Goal: Information Seeking & Learning: Learn about a topic

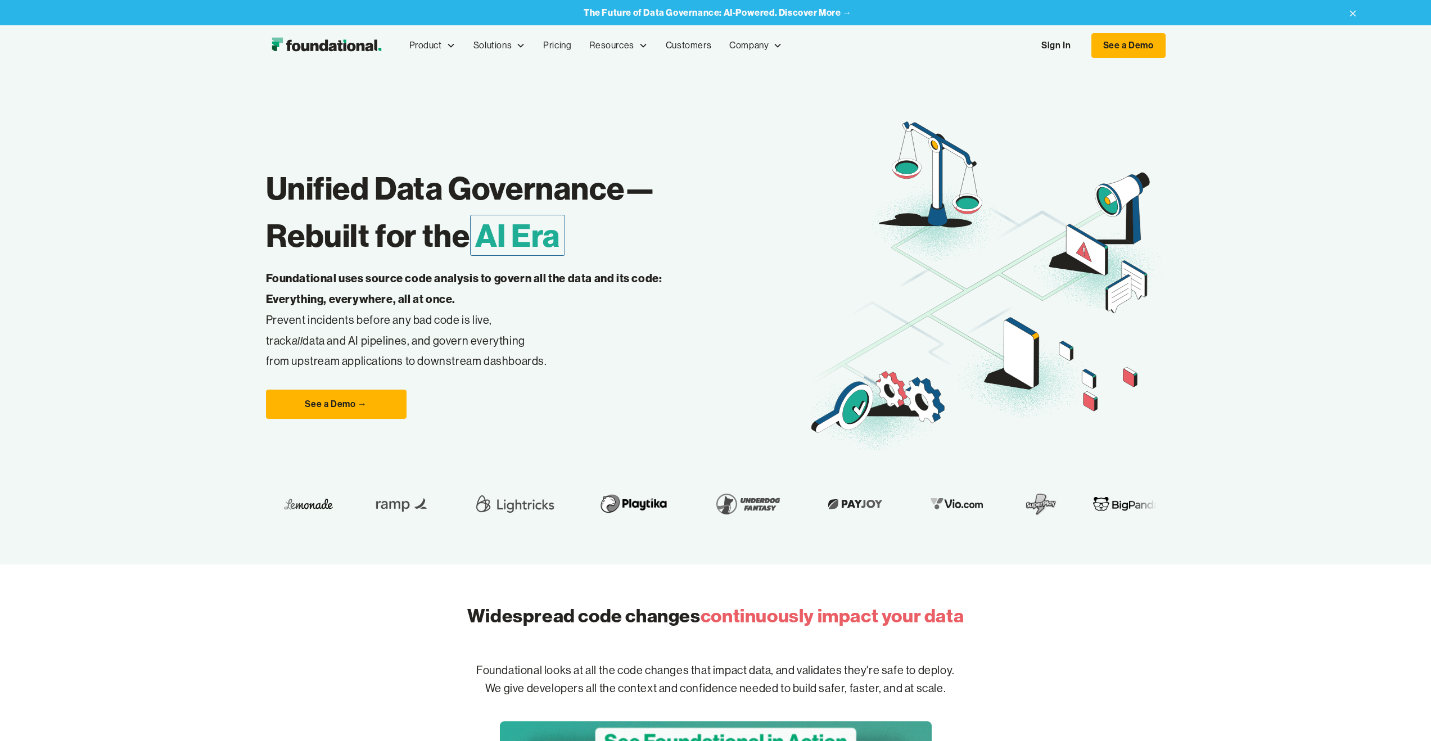
click at [1030, 48] on nav "Product Product Pull Requests Analyze and validate code changes in every reposi…" at bounding box center [783, 45] width 766 height 37
click at [1069, 46] on link "Sign In" at bounding box center [1056, 46] width 52 height 24
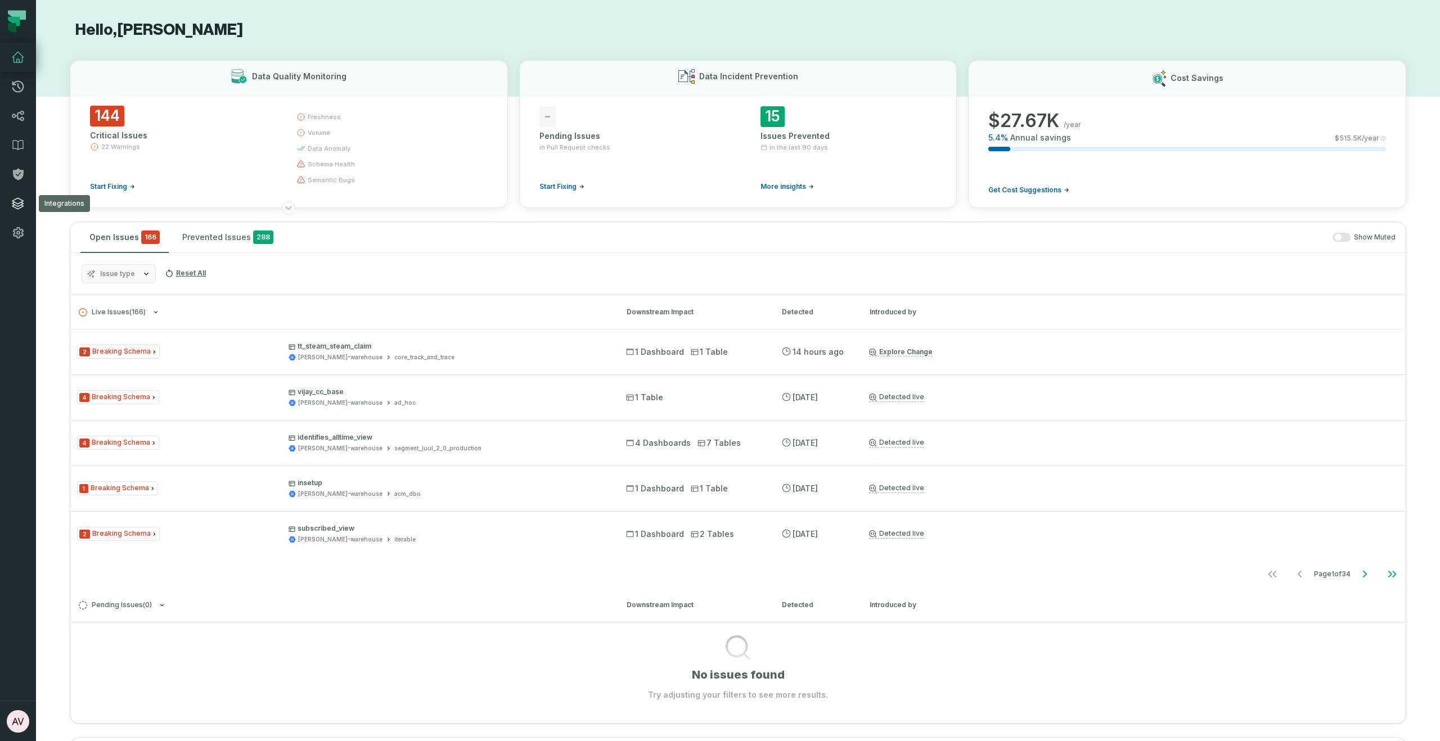
click at [22, 211] on link "Integrations" at bounding box center [18, 203] width 36 height 29
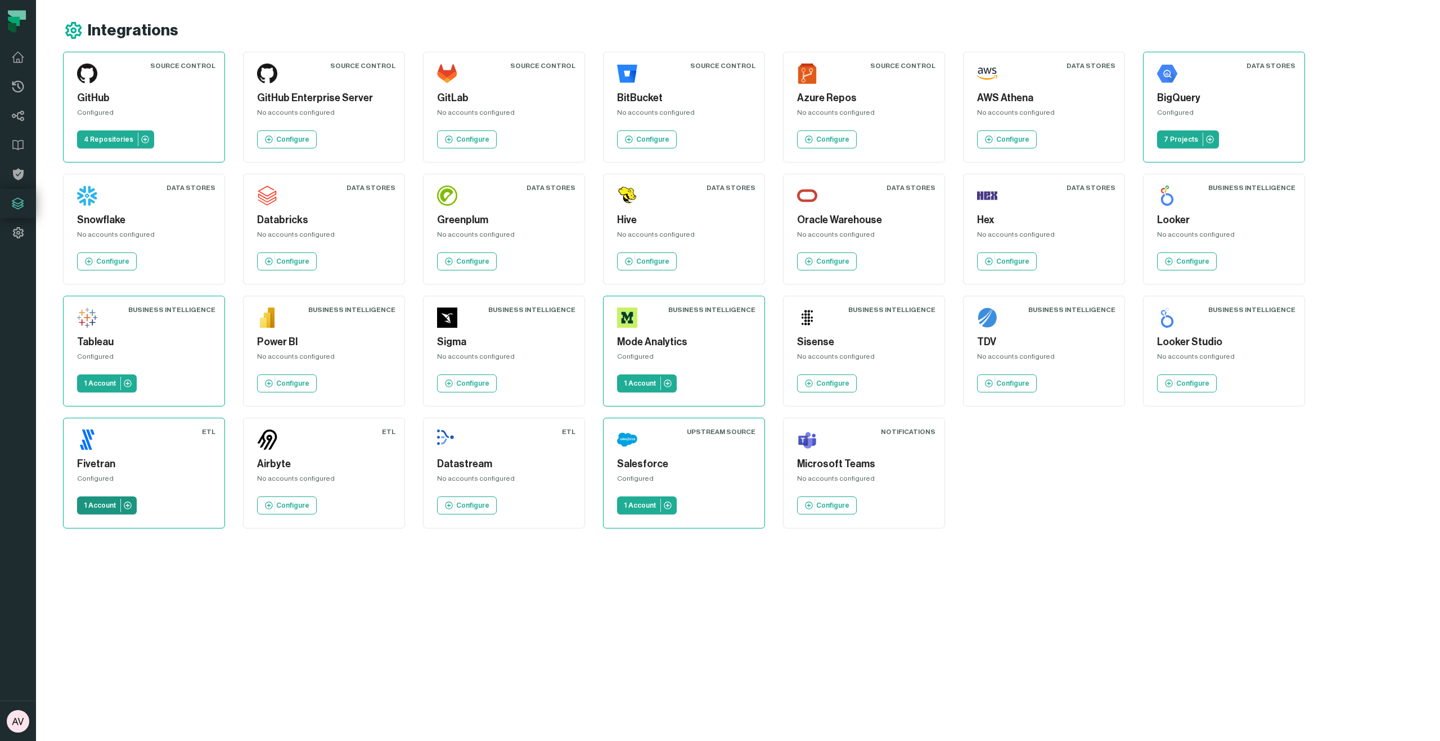
click at [103, 507] on p "1 Account" at bounding box center [100, 505] width 32 height 9
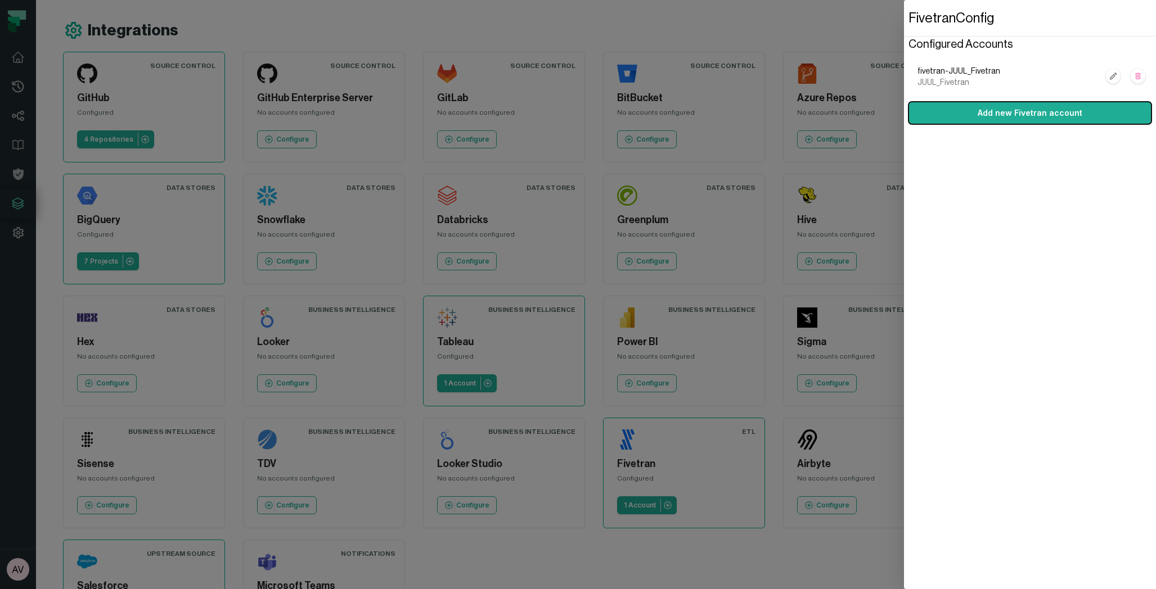
click at [904, 556] on dialog "Fivetran Config Configured Accounts fivetran-JUUL_Fivetran JUUL_Fivetran Add ne…" at bounding box center [1030, 294] width 252 height 589
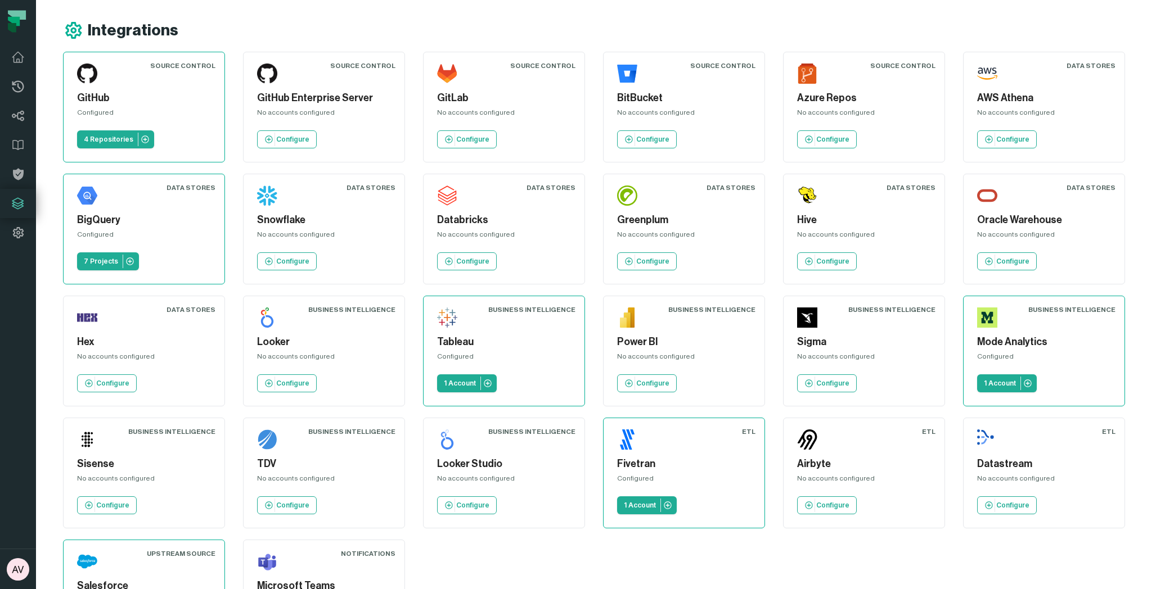
scroll to position [82, 0]
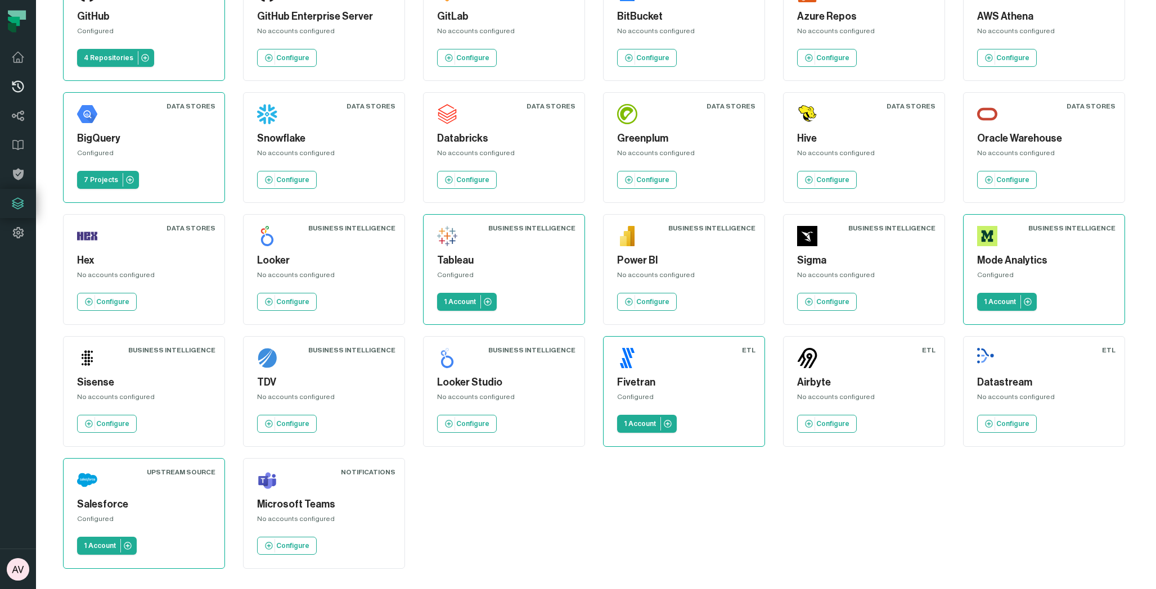
click at [24, 87] on icon at bounding box center [18, 87] width 12 height 12
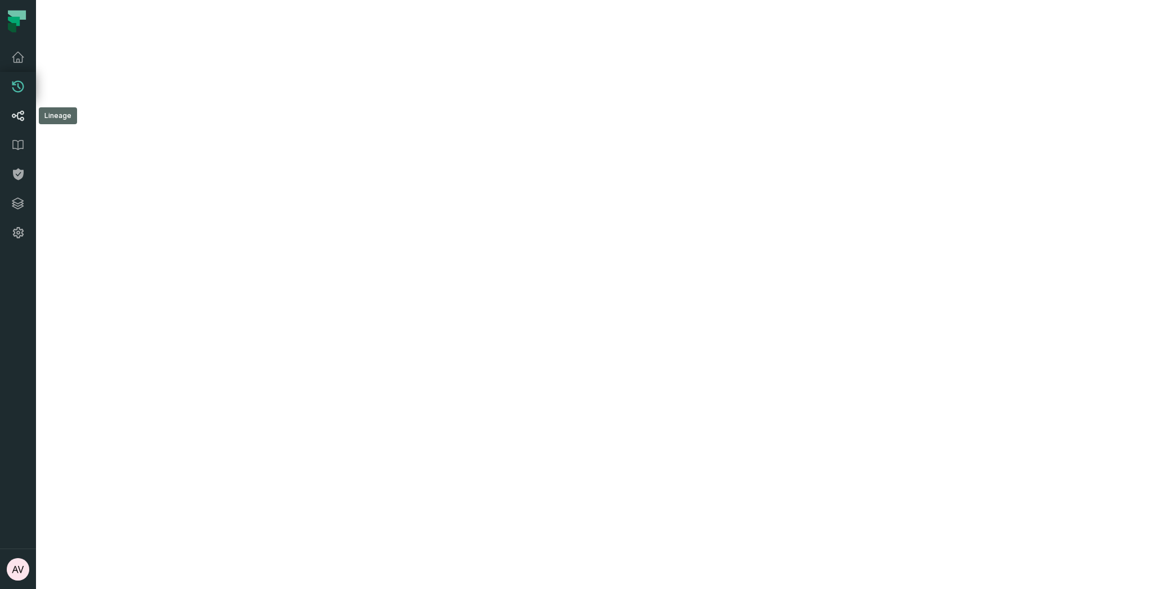
click at [21, 112] on icon at bounding box center [17, 115] width 13 height 13
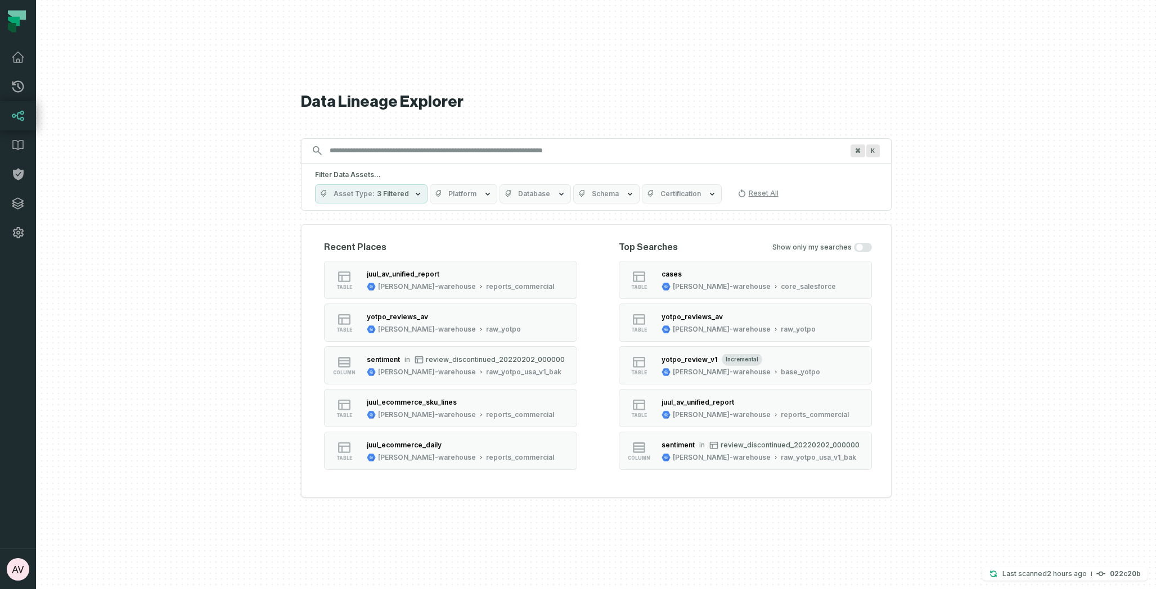
click at [483, 197] on icon "button" at bounding box center [487, 194] width 9 height 9
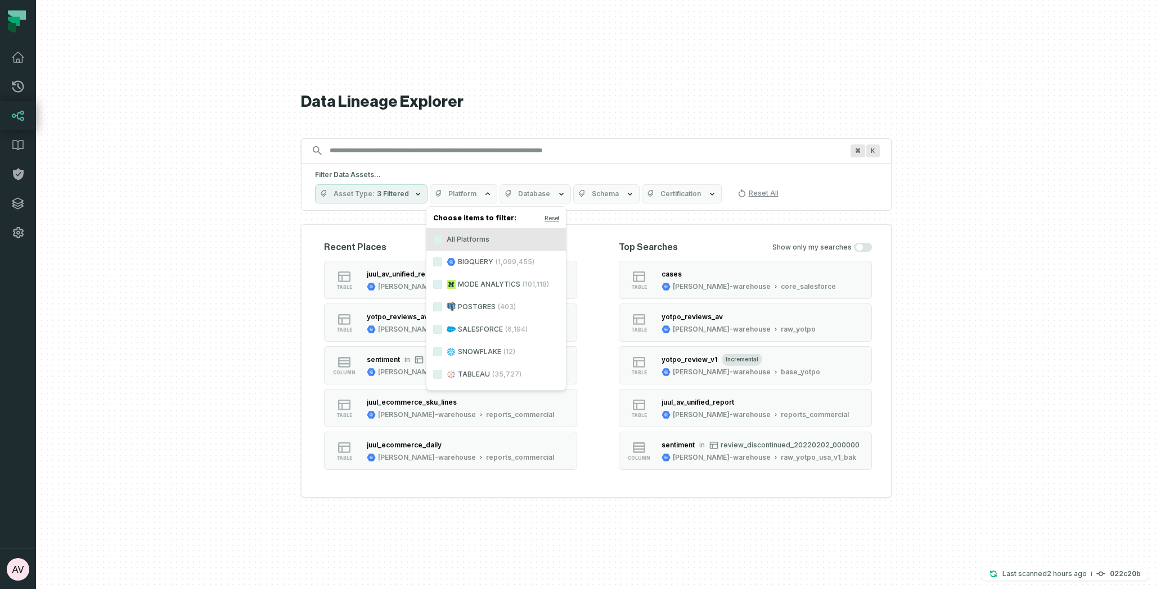
click at [471, 326] on label "SALESFORCE (6,194)" at bounding box center [495, 329] width 139 height 22
click at [442, 326] on button "SALESFORCE (6,194)" at bounding box center [437, 329] width 9 height 9
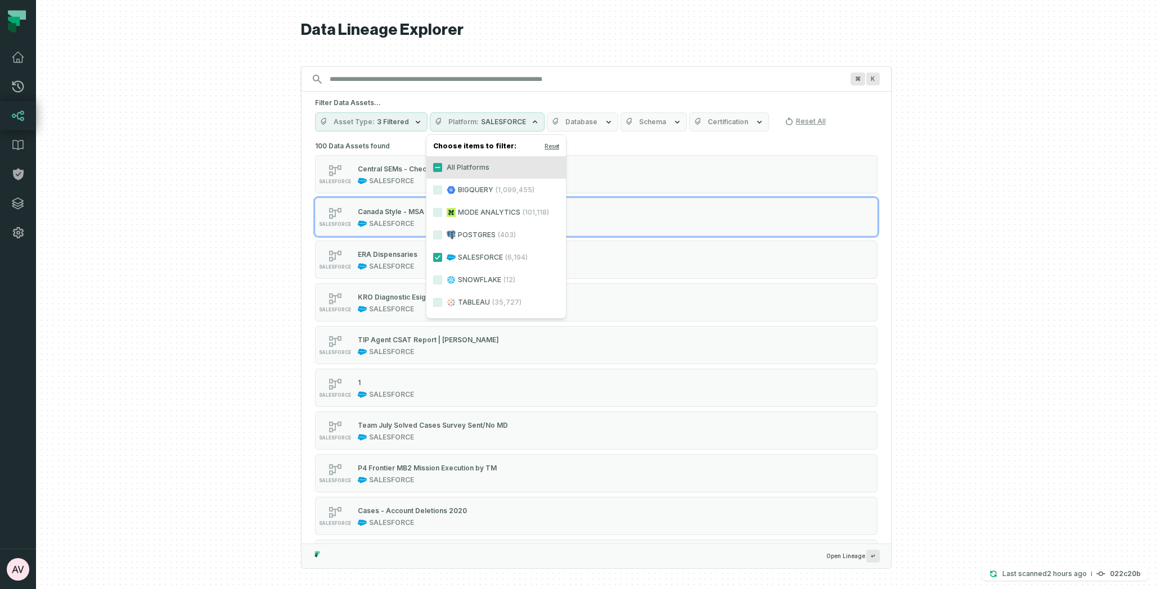
click at [211, 242] on div at bounding box center [596, 294] width 1120 height 589
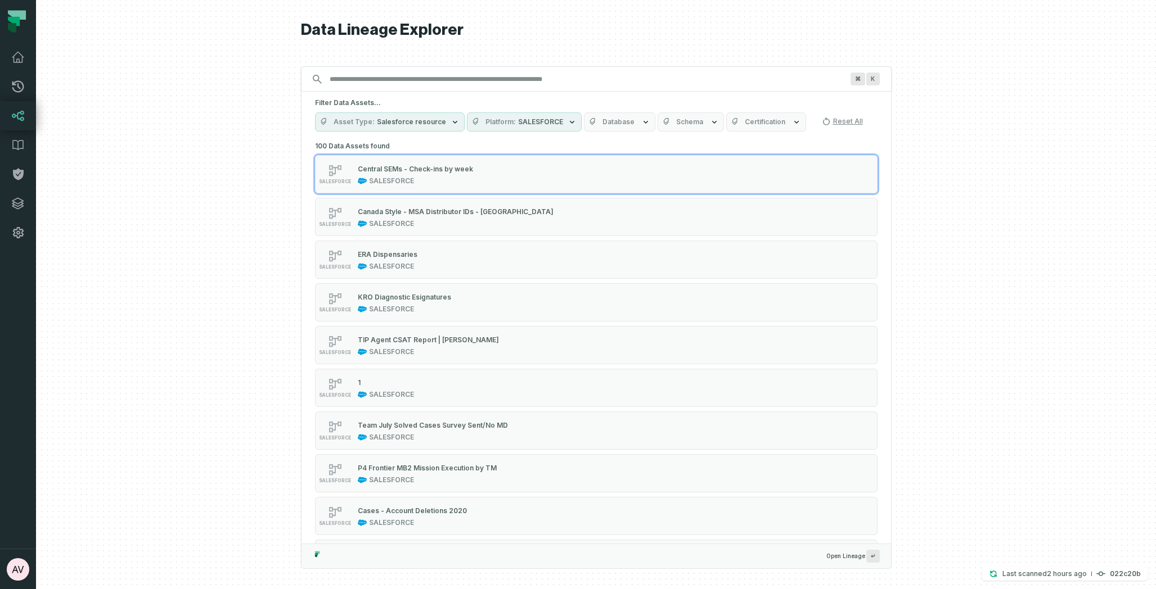
click at [616, 122] on span "Database" at bounding box center [618, 122] width 32 height 9
click at [698, 118] on button "Schema" at bounding box center [691, 121] width 66 height 19
click at [603, 118] on span "Database" at bounding box center [618, 122] width 32 height 9
click at [451, 124] on icon "button" at bounding box center [455, 122] width 9 height 9
click at [507, 92] on div "Filter Data Assets... Asset Type Salesforce resource Platform SALESFORCE Databa…" at bounding box center [595, 115] width 589 height 47
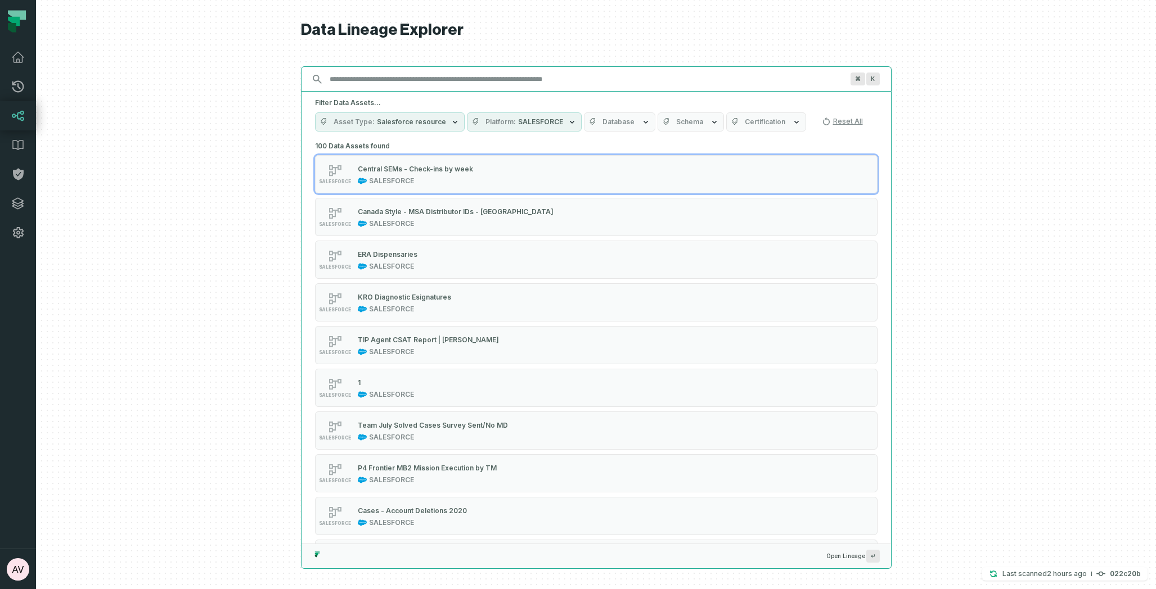
click at [574, 80] on input "Discovery Provider cmdk menu" at bounding box center [586, 79] width 526 height 18
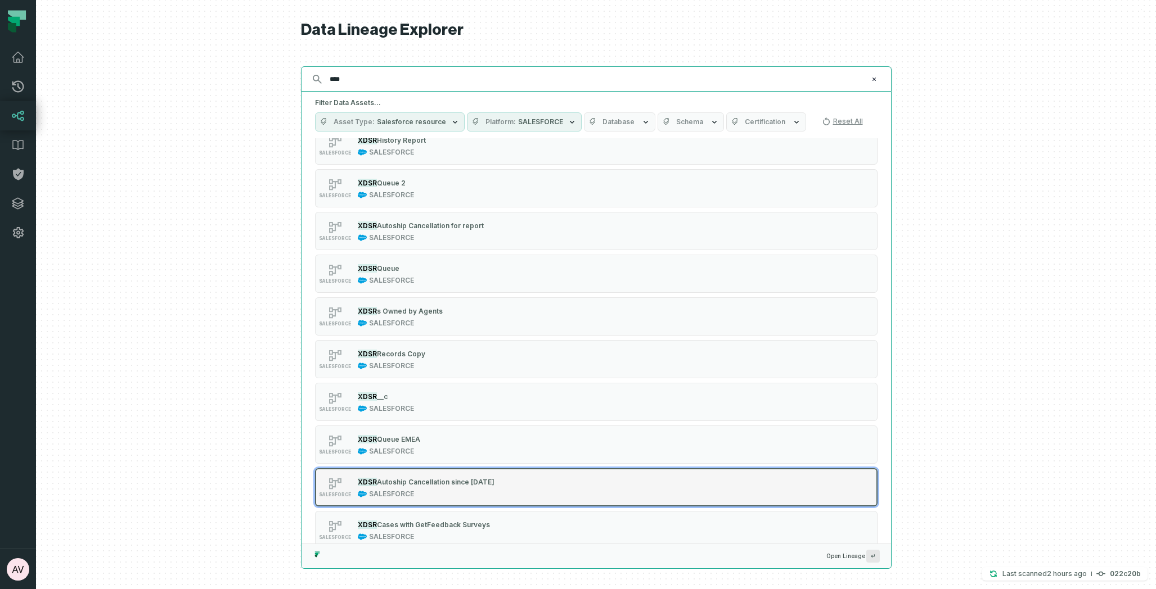
scroll to position [49, 0]
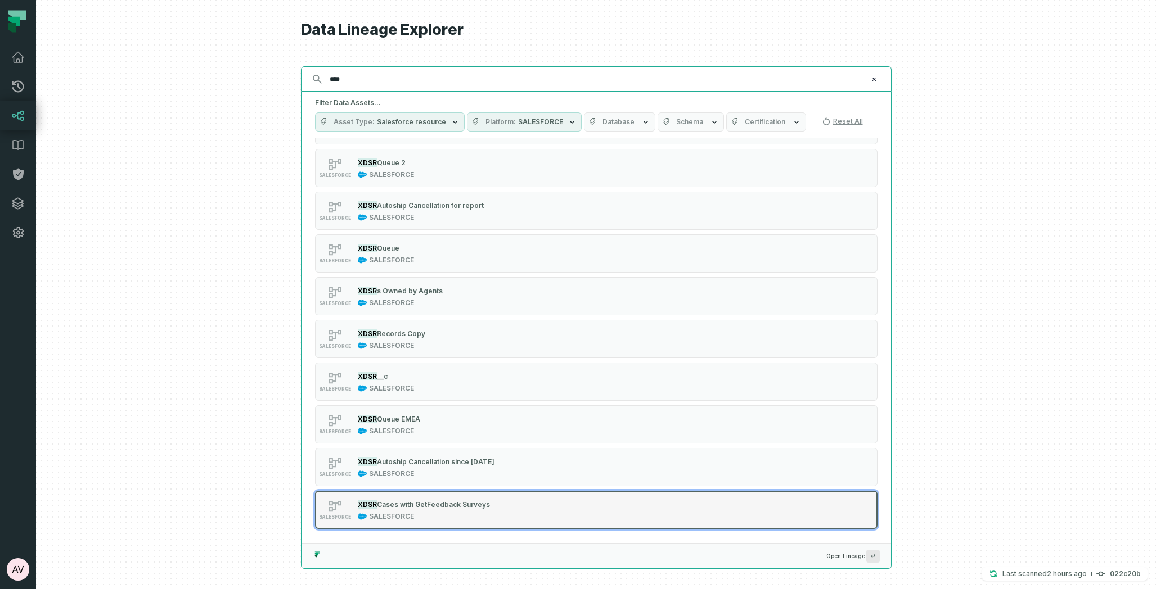
type input "****"
click at [550, 514] on div "SALESFORCE XDSR Cases with GetFeedback Surveys SALESFORCE" at bounding box center [457, 510] width 281 height 22
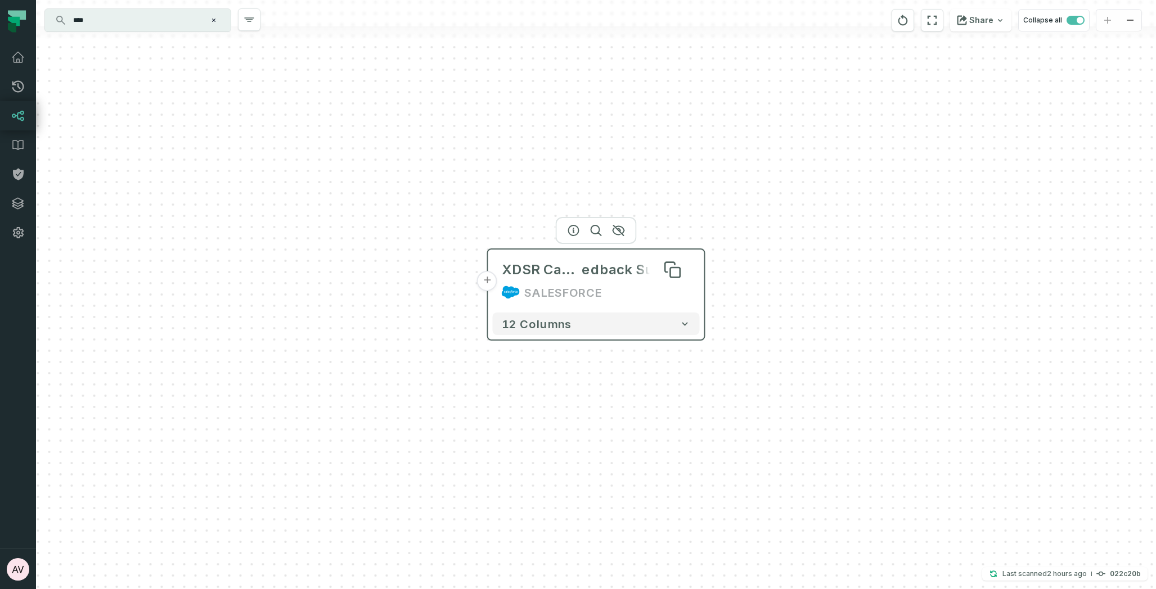
click at [605, 274] on span "edback Surveys" at bounding box center [636, 270] width 109 height 18
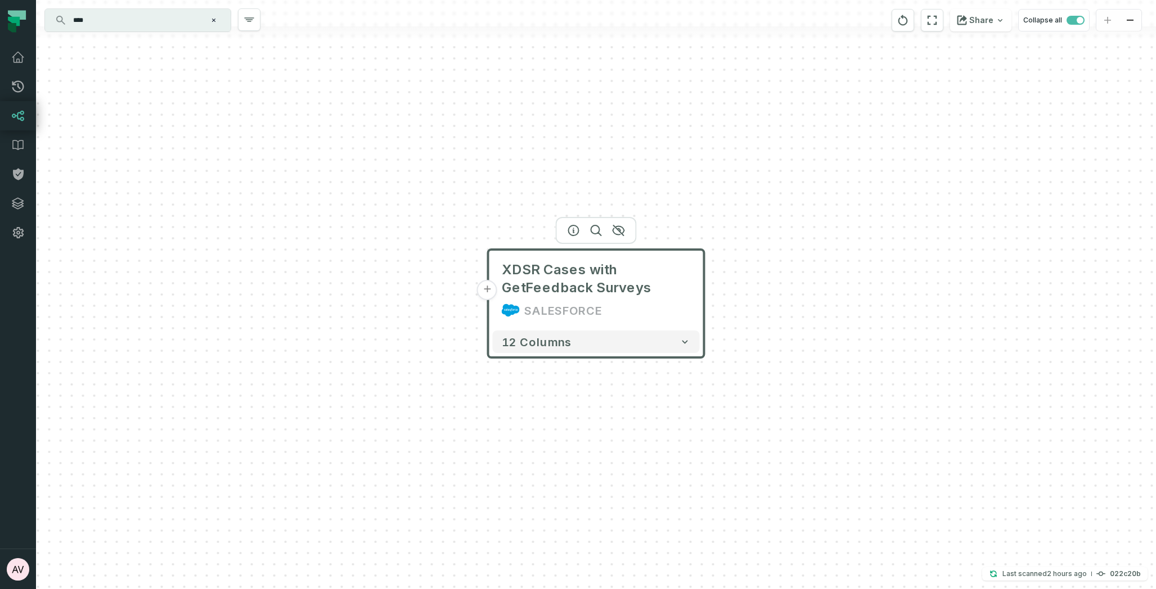
click at [483, 290] on button "+" at bounding box center [487, 290] width 20 height 20
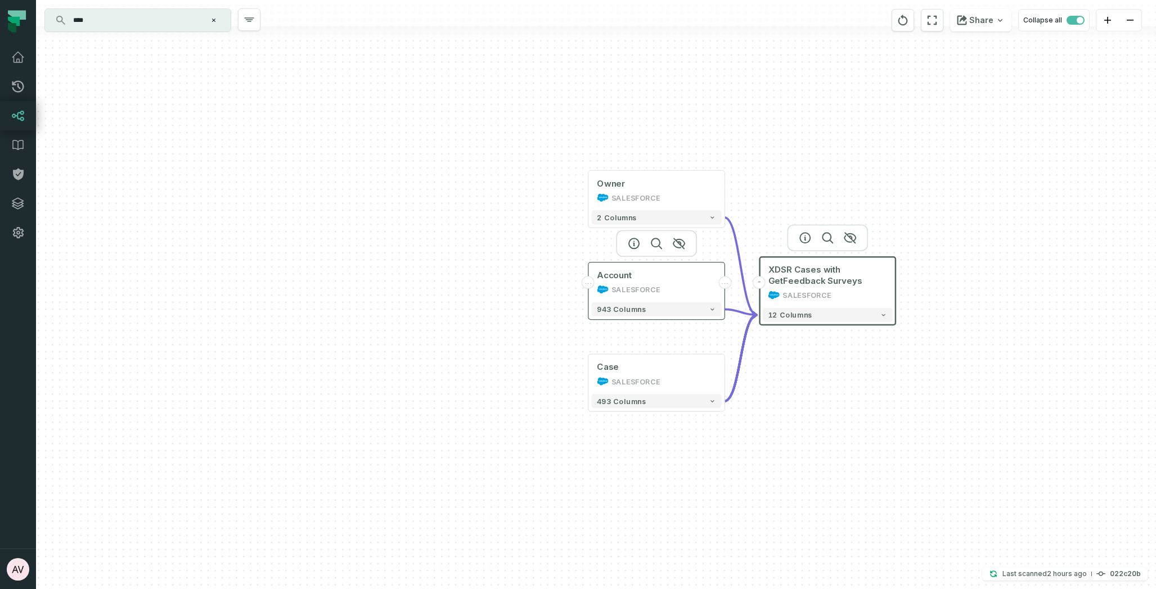
click at [646, 283] on div "Account SALESFORCE" at bounding box center [656, 282] width 130 height 34
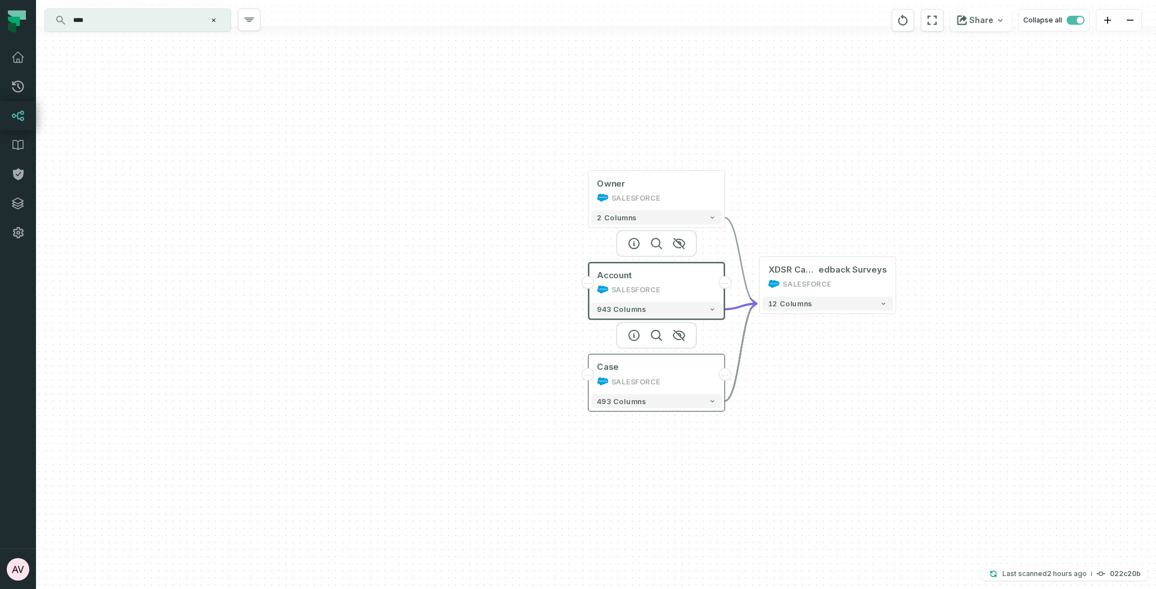
click at [656, 384] on div "SALESFORCE" at bounding box center [635, 381] width 49 height 11
click at [641, 210] on div "2 columns" at bounding box center [656, 218] width 136 height 20
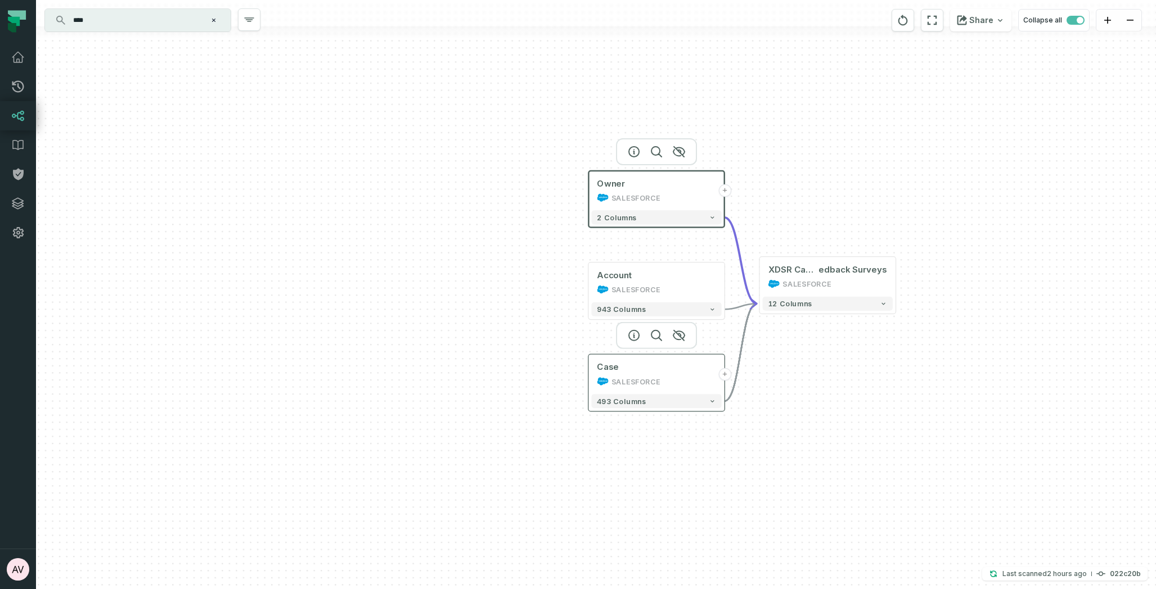
click at [703, 374] on div "Case SALESFORCE" at bounding box center [656, 375] width 130 height 34
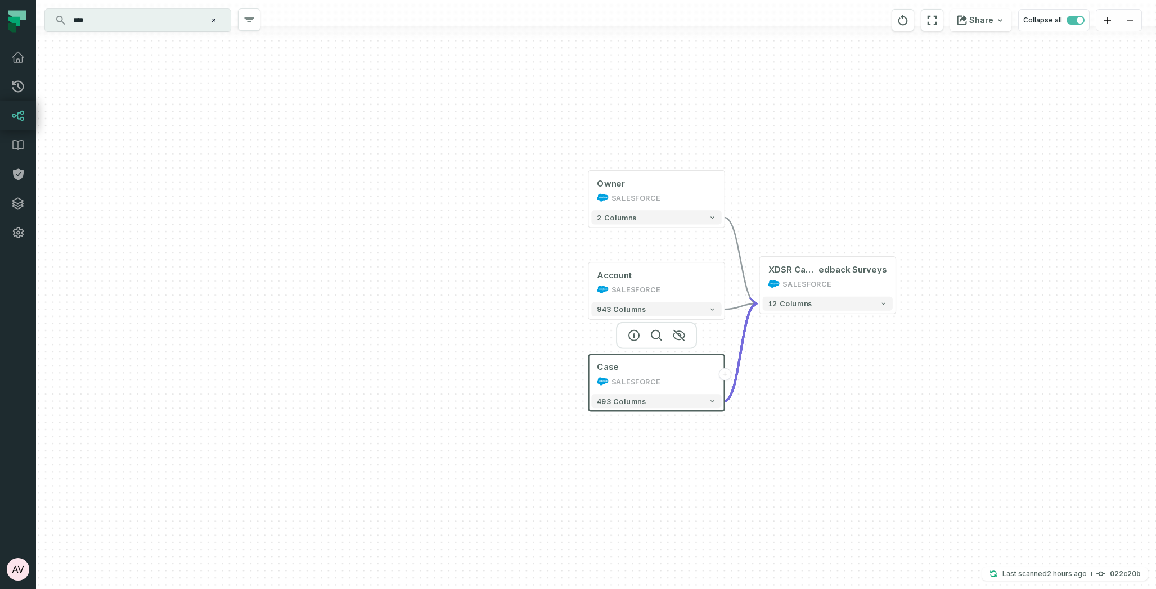
click at [725, 373] on button "+" at bounding box center [724, 374] width 13 height 13
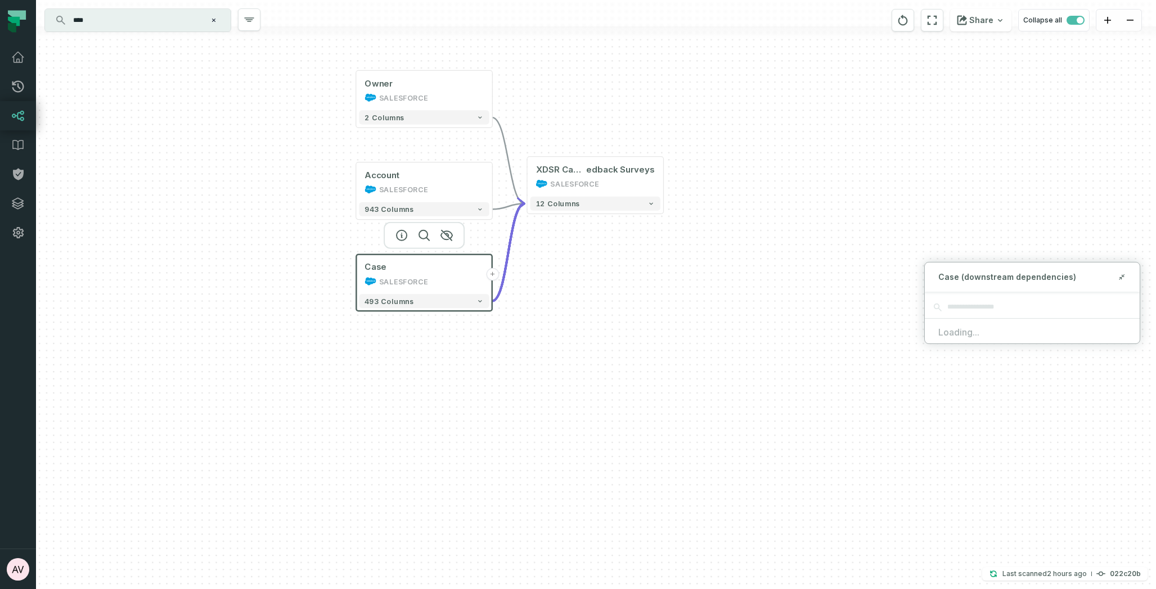
drag, startPoint x: 835, startPoint y: 411, endPoint x: 613, endPoint y: 310, distance: 244.2
click at [613, 310] on div "Owner SALESFORCE + 2 columns Account SALESFORCE + 943 columns Case SALESFORCE +…" at bounding box center [596, 294] width 1120 height 589
click at [470, 184] on div "SALESFORCE" at bounding box center [423, 189] width 119 height 11
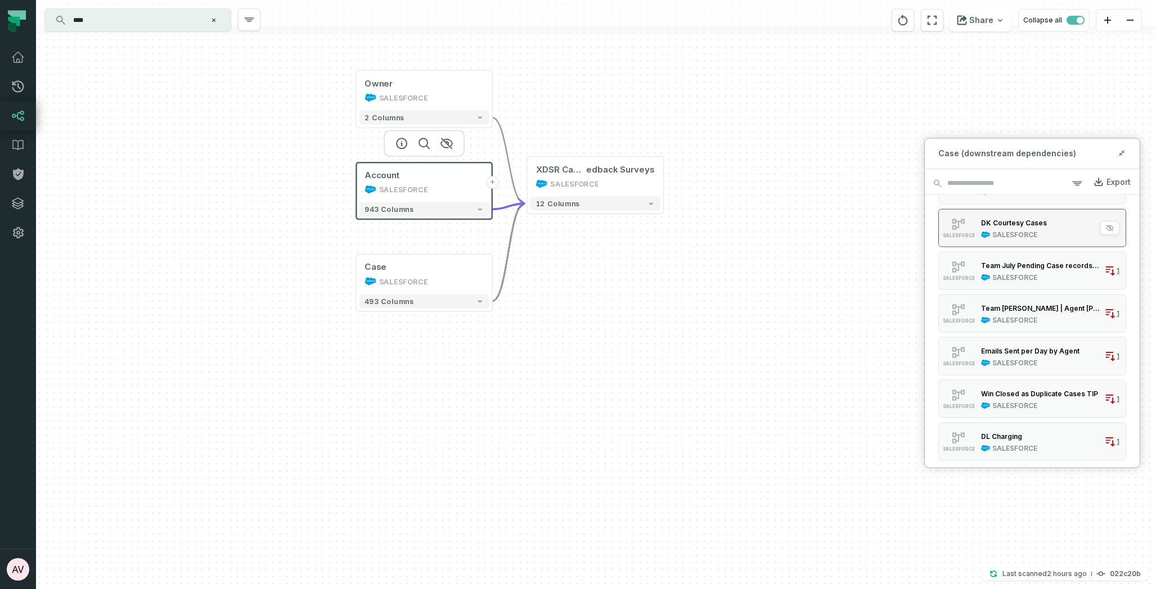
scroll to position [418, 0]
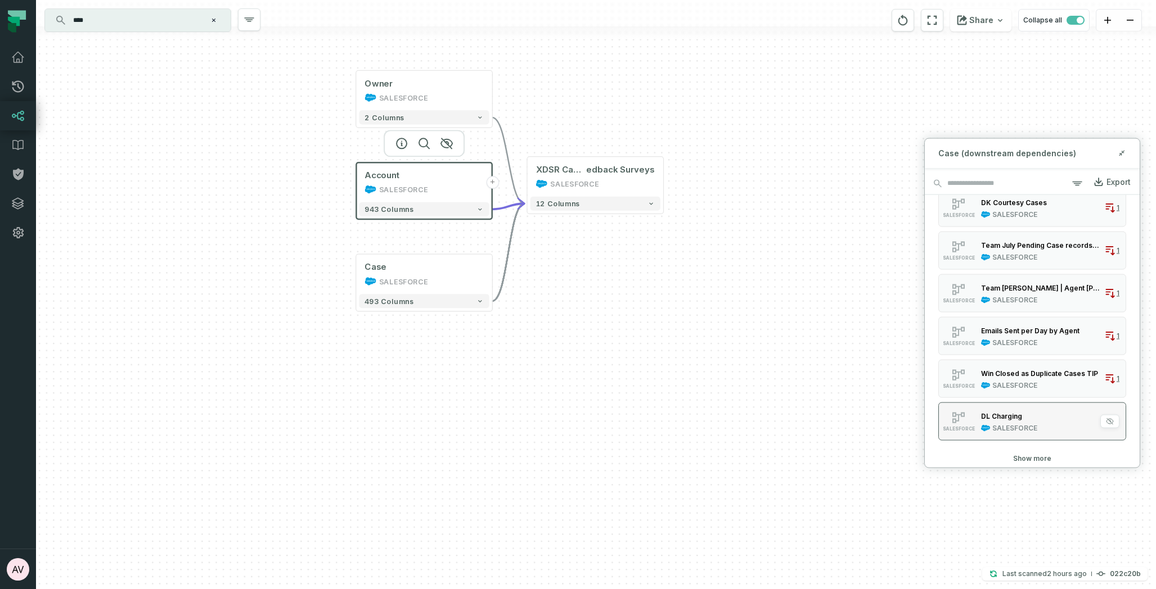
click at [1051, 421] on button "SALESFORCE DL Charging SALESFORCE 1" at bounding box center [1032, 422] width 188 height 38
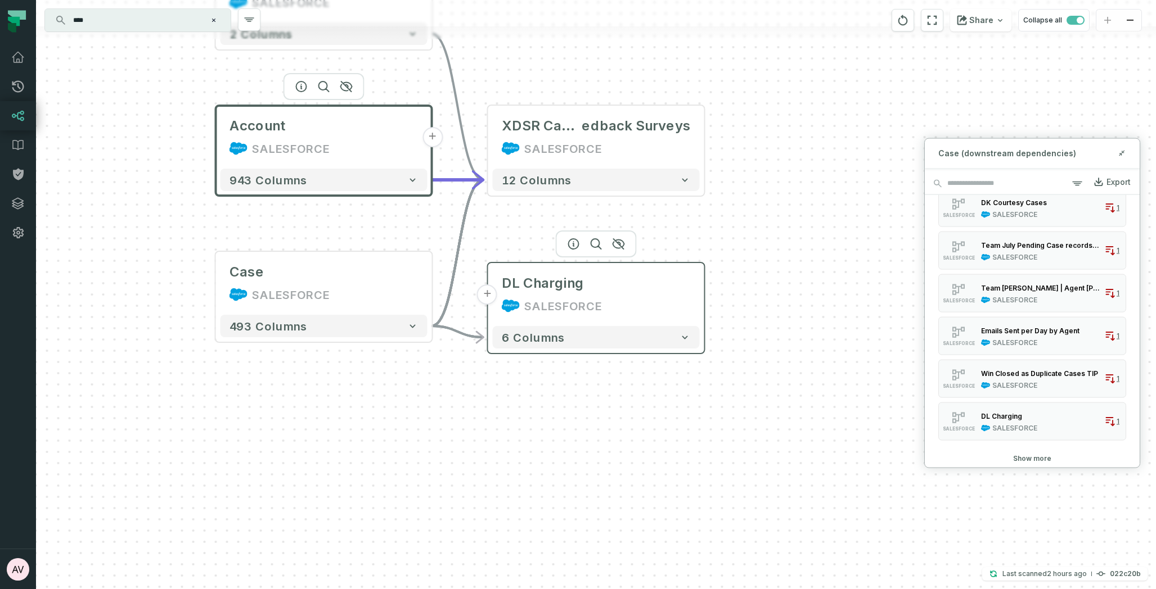
click at [490, 296] on button "+" at bounding box center [487, 295] width 20 height 20
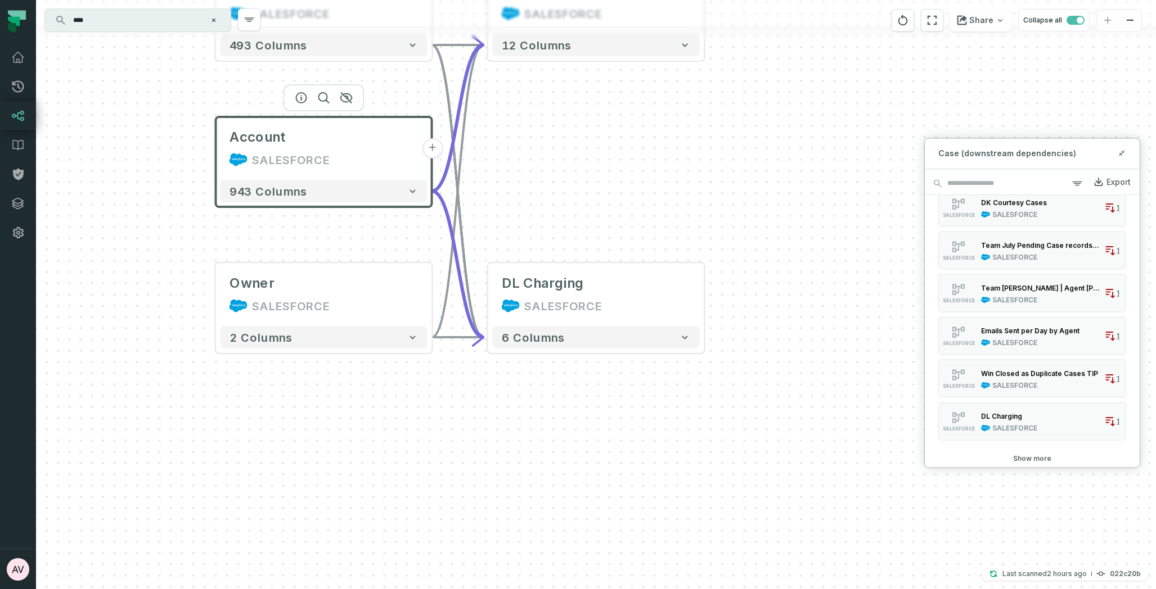
click at [435, 143] on button "+" at bounding box center [432, 148] width 20 height 20
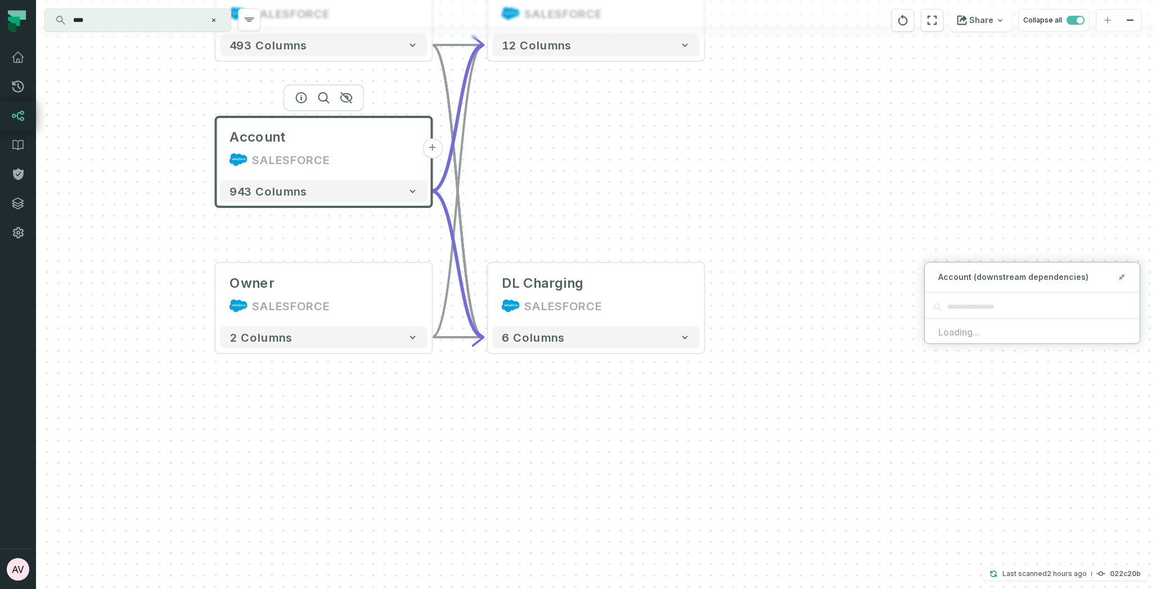
click at [434, 148] on button "+" at bounding box center [432, 148] width 20 height 20
click at [429, 150] on button "+" at bounding box center [432, 148] width 20 height 20
click at [1123, 277] on icon at bounding box center [1123, 275] width 2 height 2
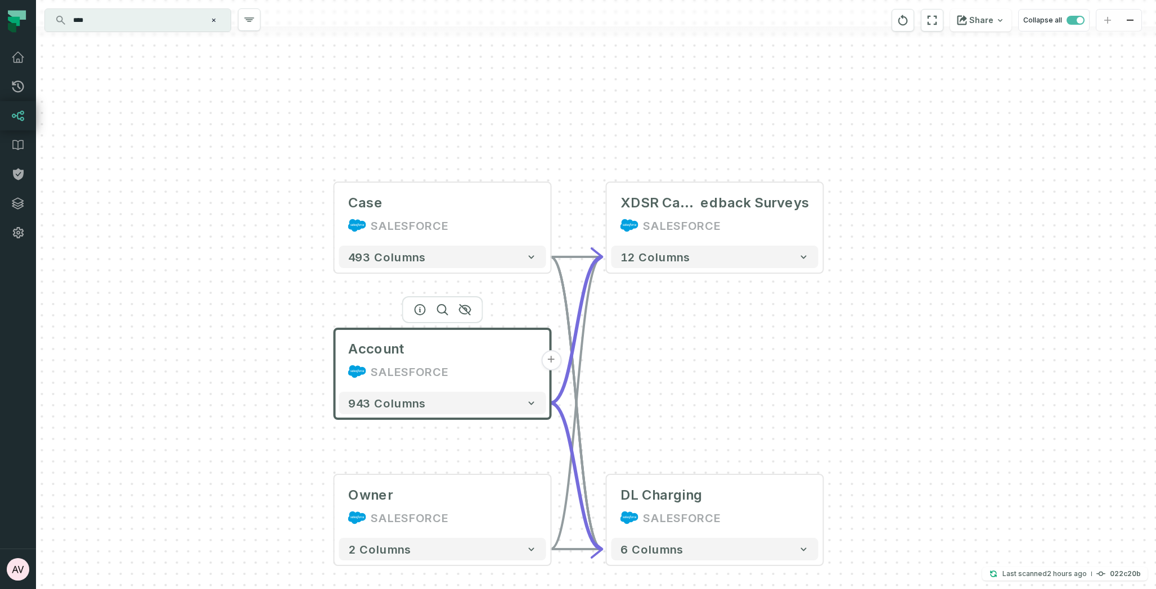
drag, startPoint x: 728, startPoint y: 351, endPoint x: 749, endPoint y: 388, distance: 42.1
click at [749, 388] on div "Owner SALESFORCE + 2 columns Account SALESFORCE + 943 columns Case SALESFORCE +…" at bounding box center [596, 294] width 1120 height 589
click at [556, 215] on button "+" at bounding box center [551, 214] width 20 height 20
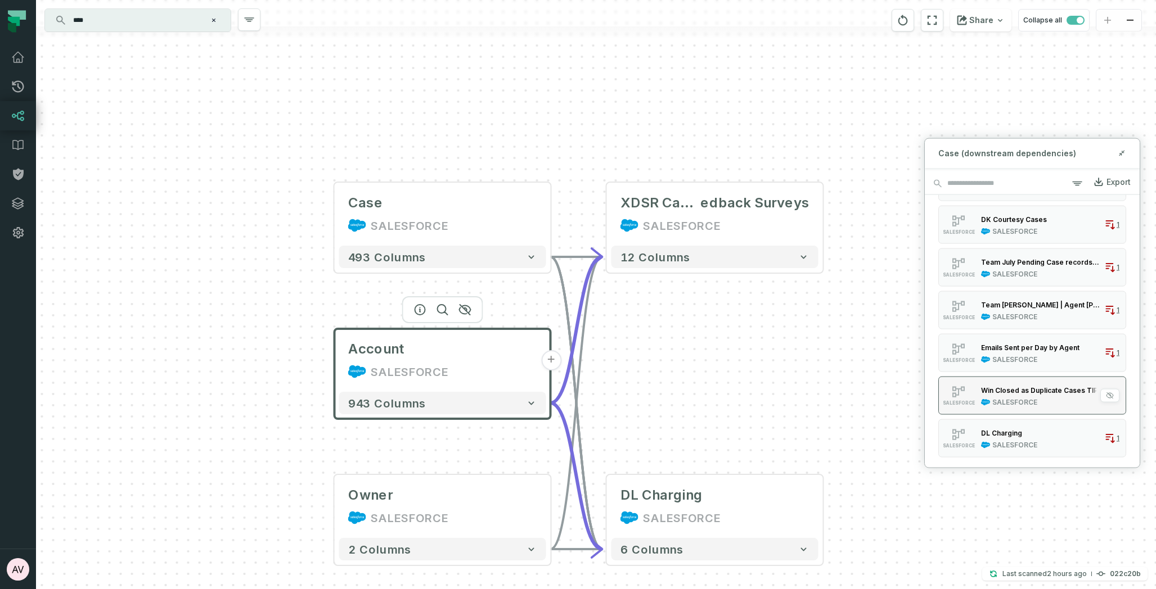
scroll to position [418, 0]
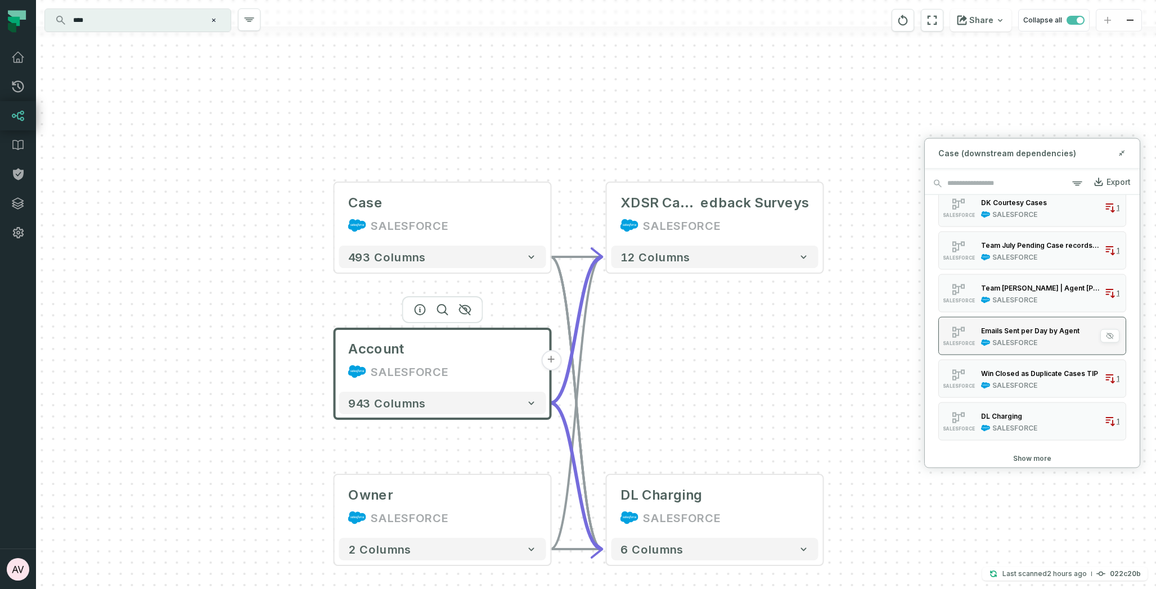
drag, startPoint x: 1048, startPoint y: 327, endPoint x: 1052, endPoint y: 317, distance: 11.1
click at [1048, 326] on div "Emails Sent per Day by Agent" at bounding box center [1030, 330] width 98 height 8
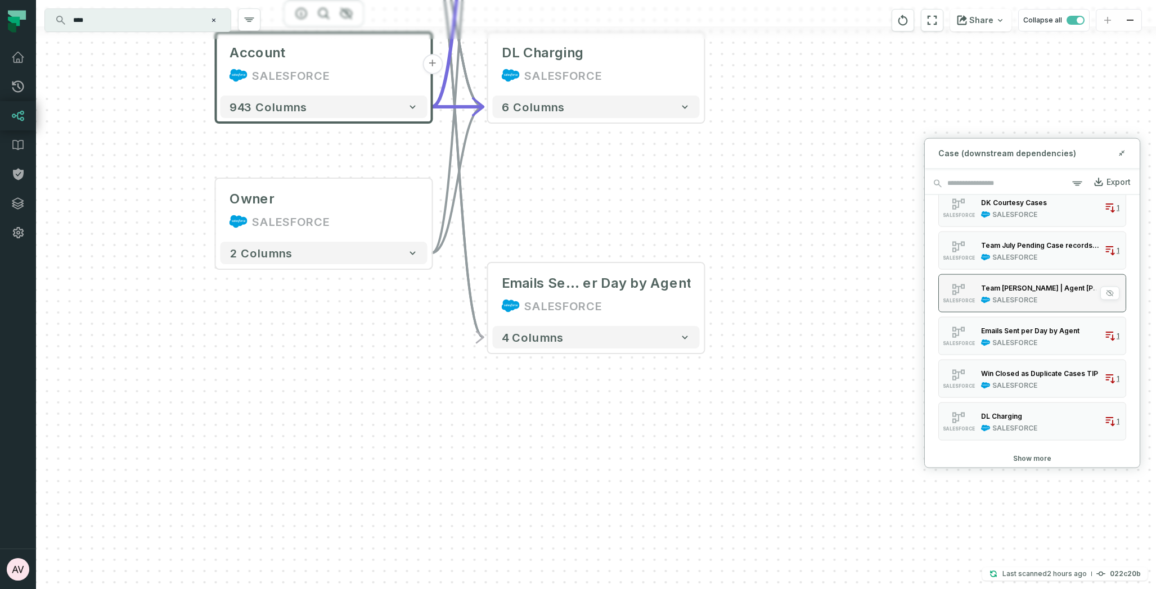
click at [1042, 292] on div "Team [PERSON_NAME] | Agent [PERSON_NAME]" at bounding box center [1040, 287] width 119 height 11
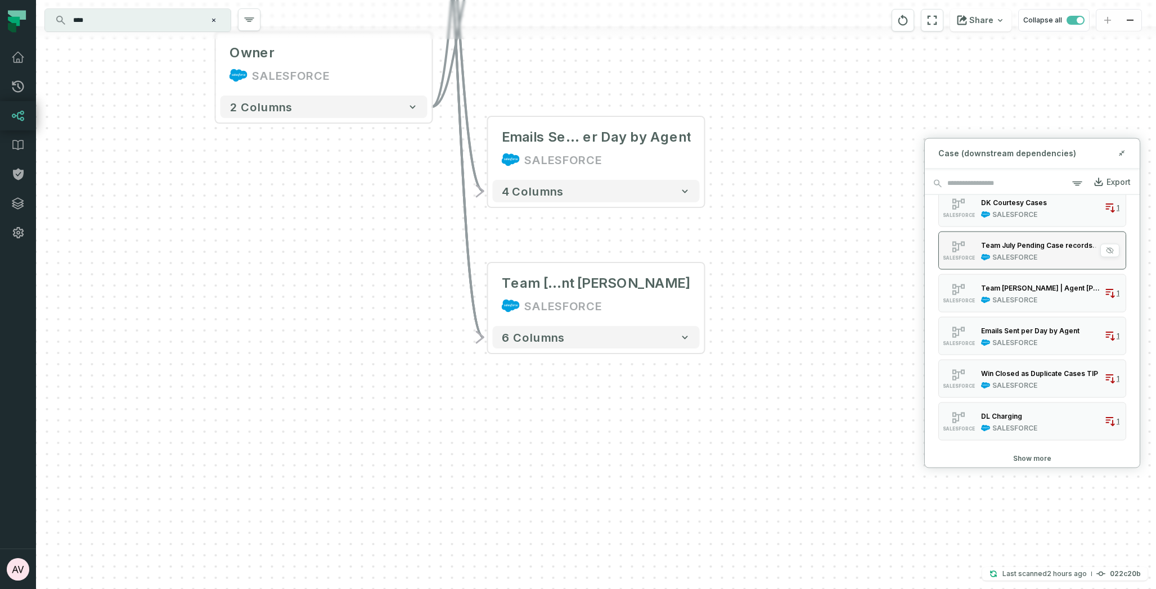
click at [1037, 258] on div "SALESFORCE" at bounding box center [1040, 257] width 119 height 9
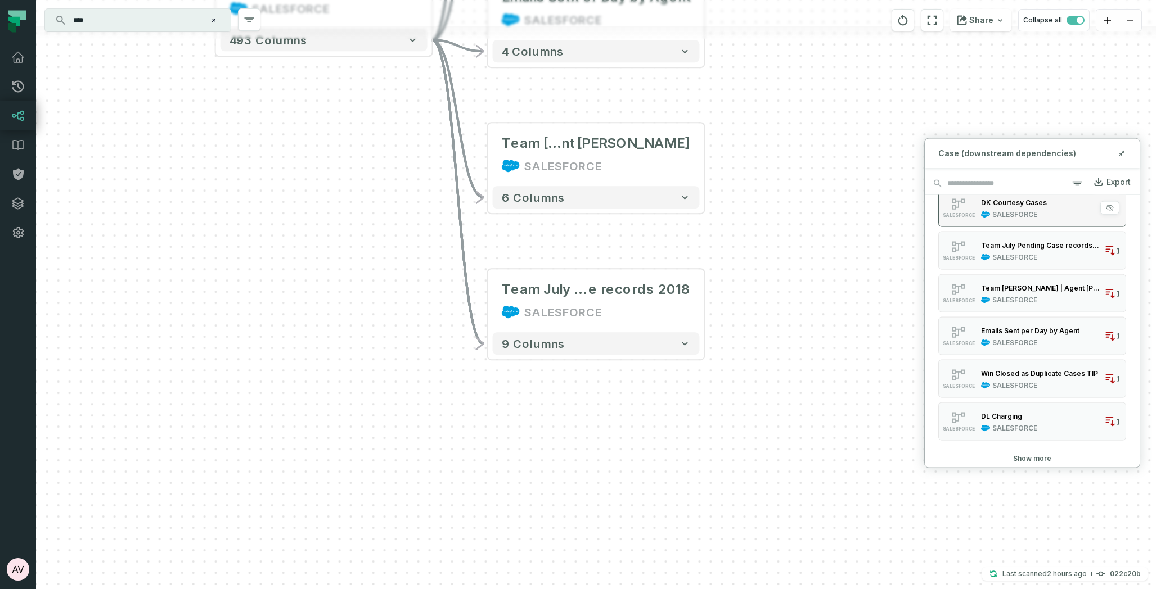
click at [1032, 215] on div "SALESFORCE" at bounding box center [1014, 214] width 45 height 9
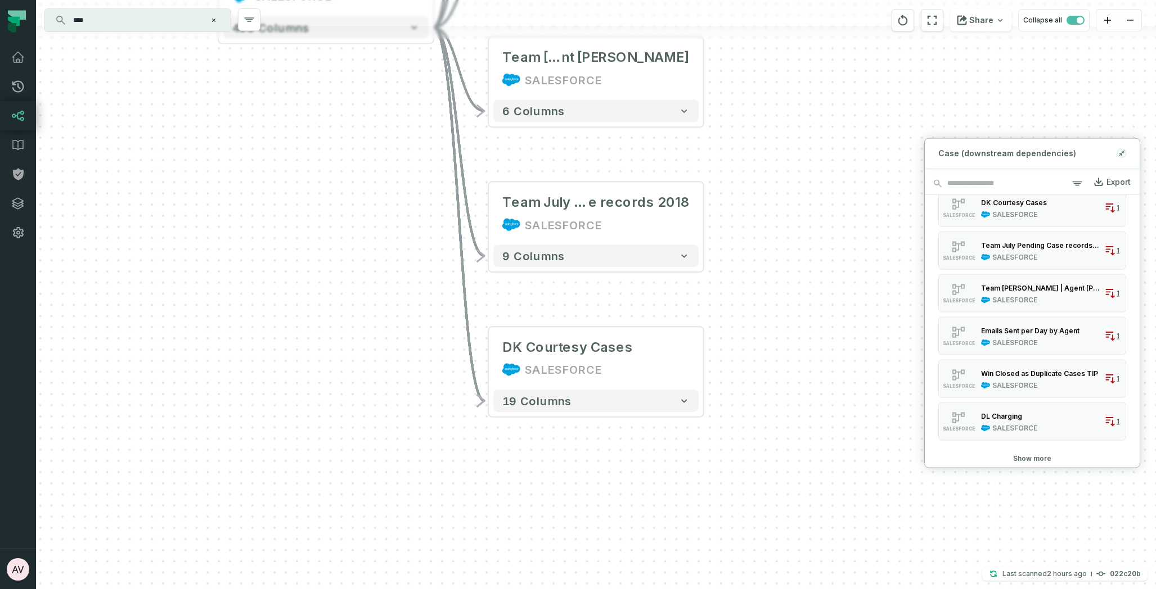
click at [1122, 156] on icon at bounding box center [1122, 153] width 8 height 9
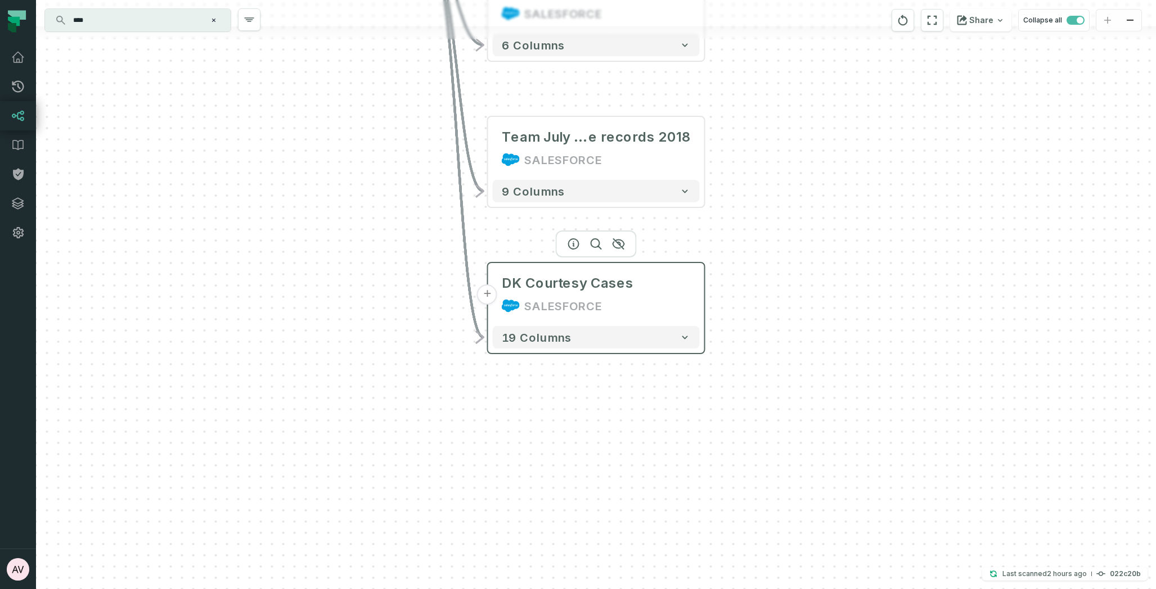
click at [488, 297] on button "+" at bounding box center [487, 295] width 20 height 20
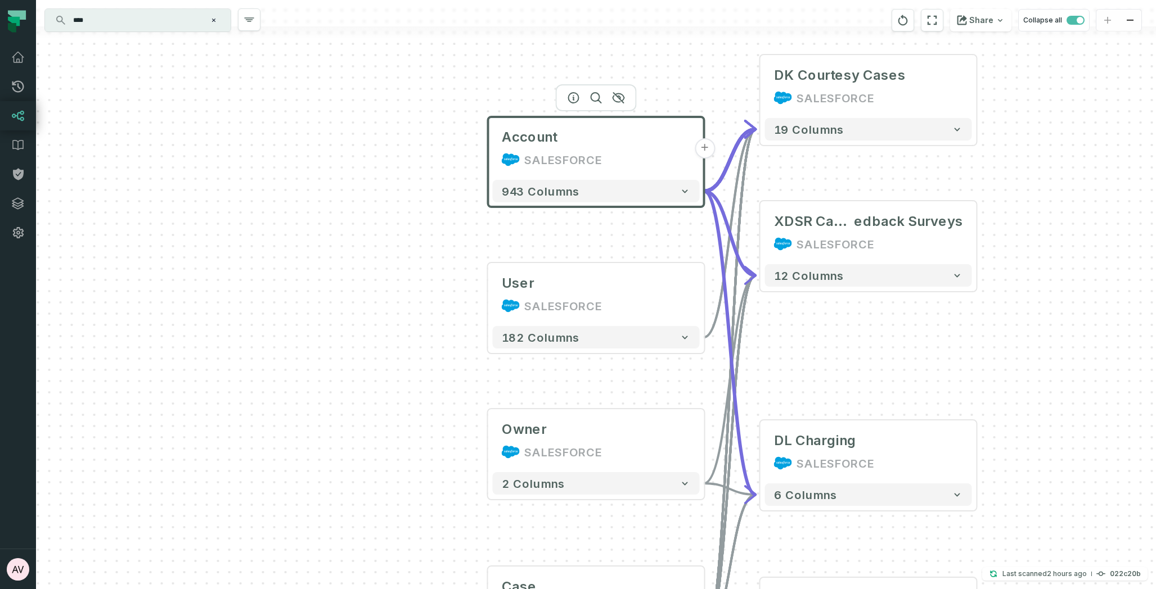
click at [702, 148] on button "+" at bounding box center [705, 148] width 20 height 20
click at [1122, 277] on icon at bounding box center [1123, 275] width 2 height 2
drag, startPoint x: 652, startPoint y: 297, endPoint x: 660, endPoint y: 294, distance: 8.4
click at [652, 297] on div "SALESFORCE" at bounding box center [596, 306] width 189 height 18
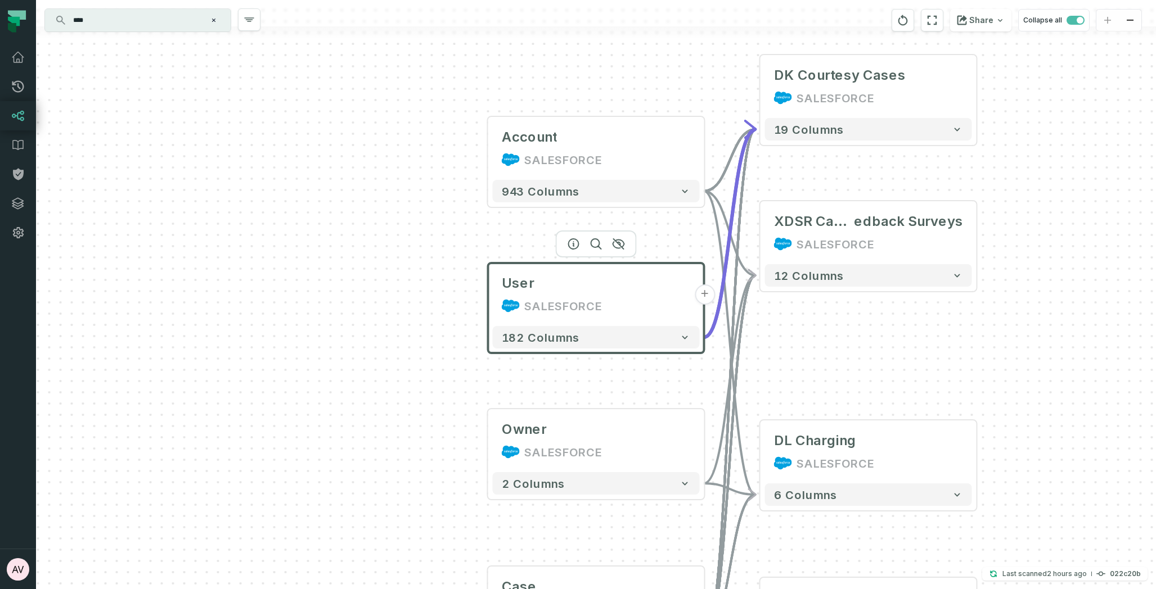
click at [705, 295] on button "+" at bounding box center [705, 295] width 20 height 20
click at [1126, 285] on div "User (downstream dependencies)" at bounding box center [1032, 277] width 215 height 29
click at [1123, 277] on icon at bounding box center [1122, 277] width 8 height 9
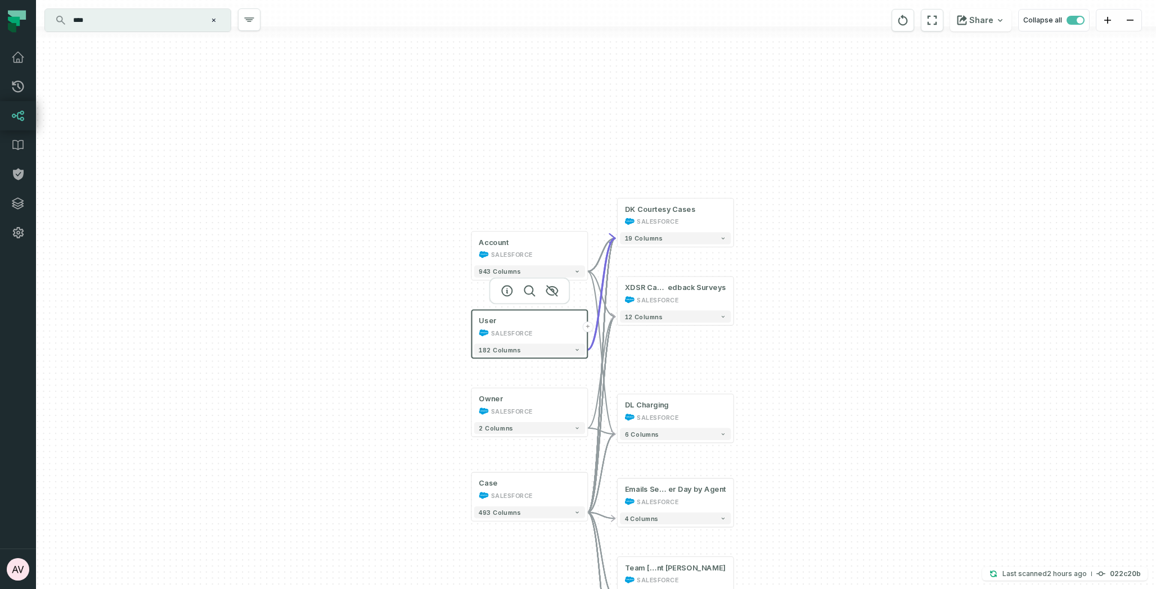
drag, startPoint x: 784, startPoint y: 403, endPoint x: 785, endPoint y: 251, distance: 151.9
click at [785, 251] on div "User SALESFORCE + 182 columns Owner SALESFORCE + 2 columns Account SALESFORCE +…" at bounding box center [596, 294] width 1120 height 589
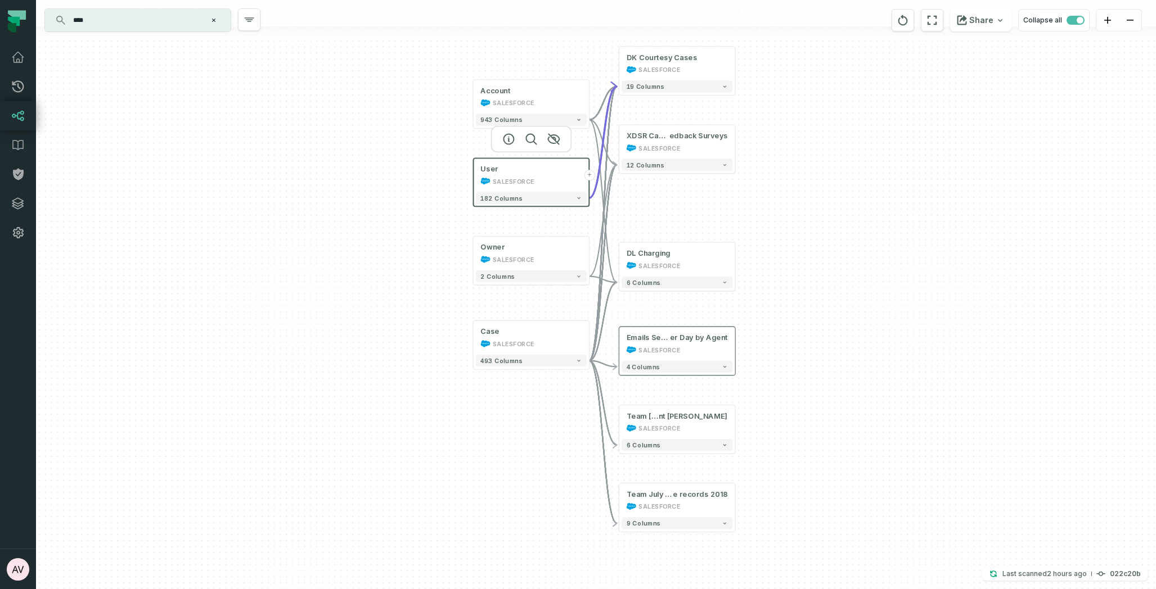
click at [689, 359] on div "4 columns" at bounding box center [677, 366] width 116 height 17
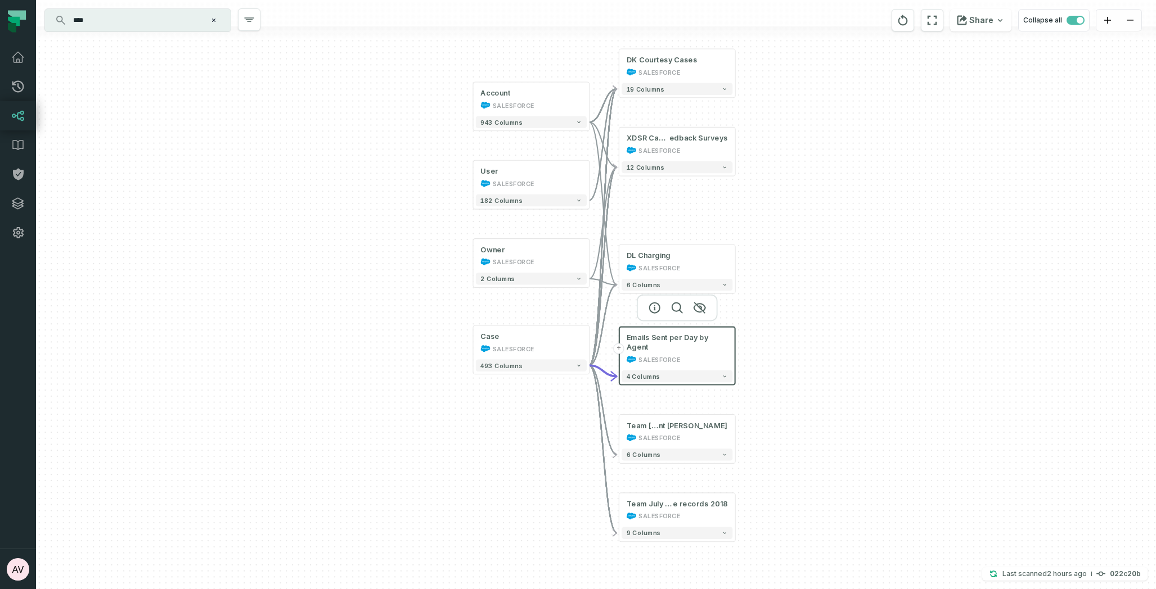
click at [620, 352] on button "+" at bounding box center [619, 349] width 11 height 11
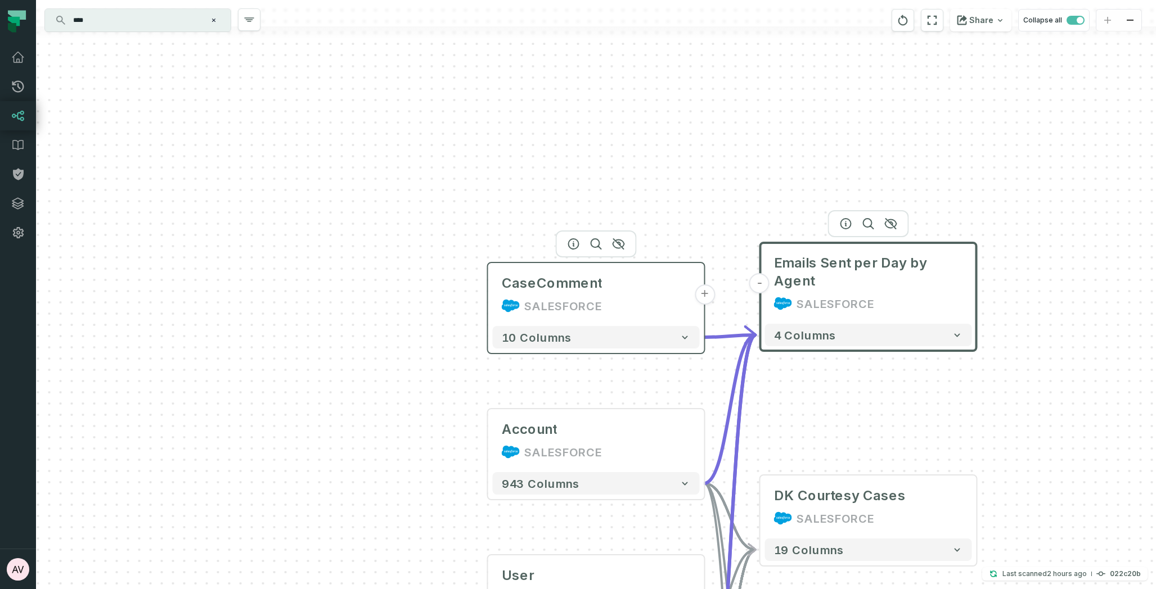
click at [612, 314] on div "SALESFORCE" at bounding box center [596, 306] width 189 height 18
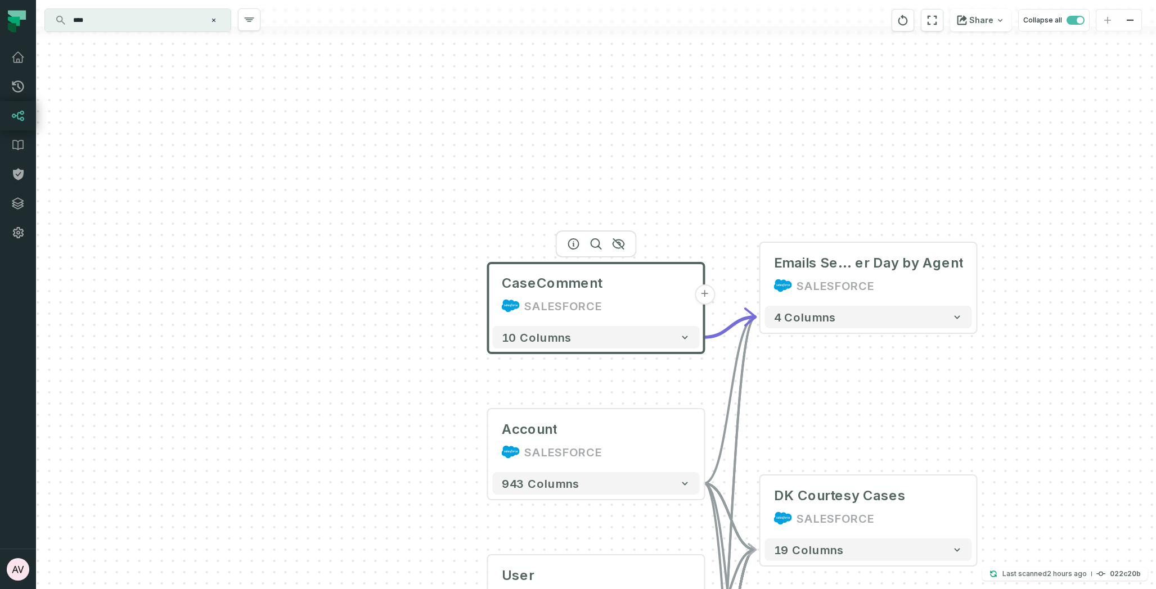
click at [712, 296] on button "+" at bounding box center [705, 295] width 20 height 20
click at [703, 292] on button "+" at bounding box center [705, 294] width 20 height 20
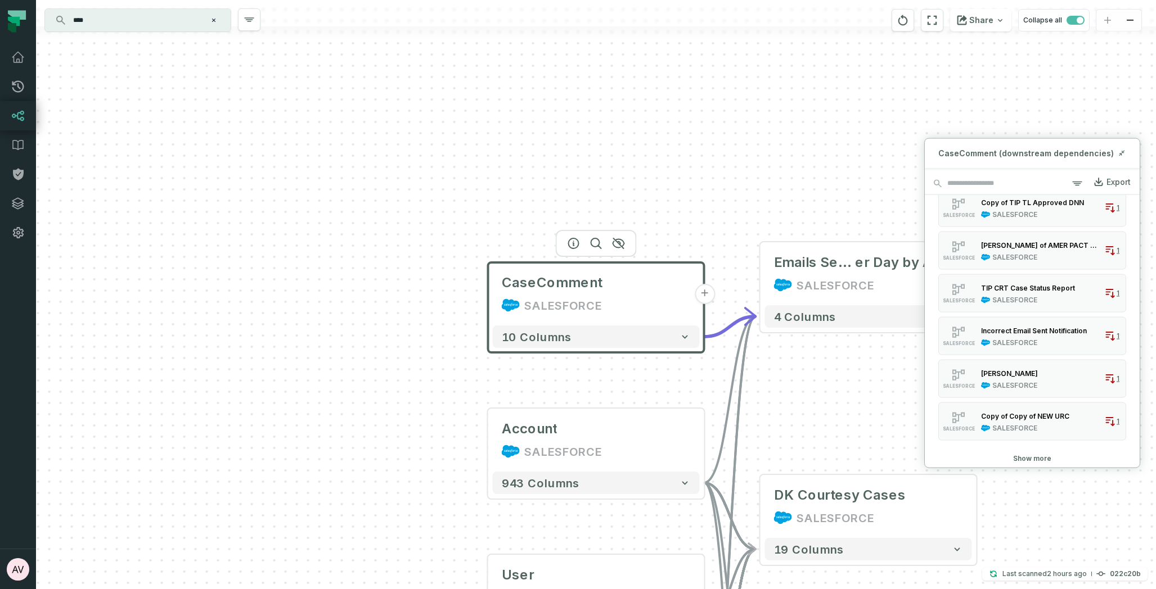
scroll to position [0, 0]
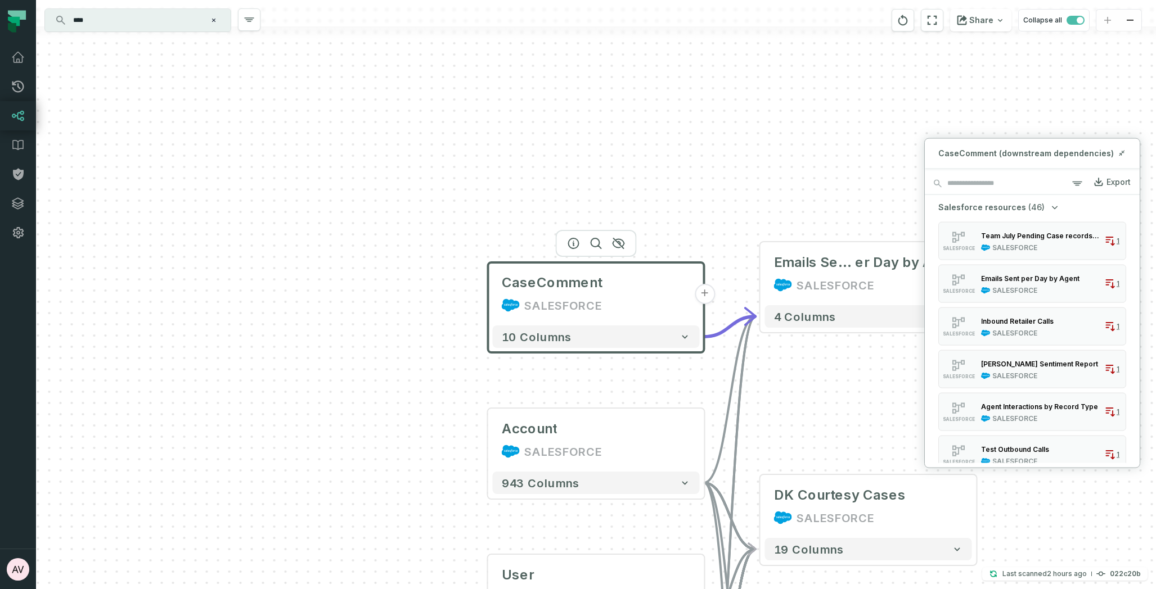
click at [1124, 147] on div "CaseComment (downstream dependencies)" at bounding box center [1032, 153] width 215 height 29
click at [1120, 155] on icon at bounding box center [1120, 155] width 2 height 2
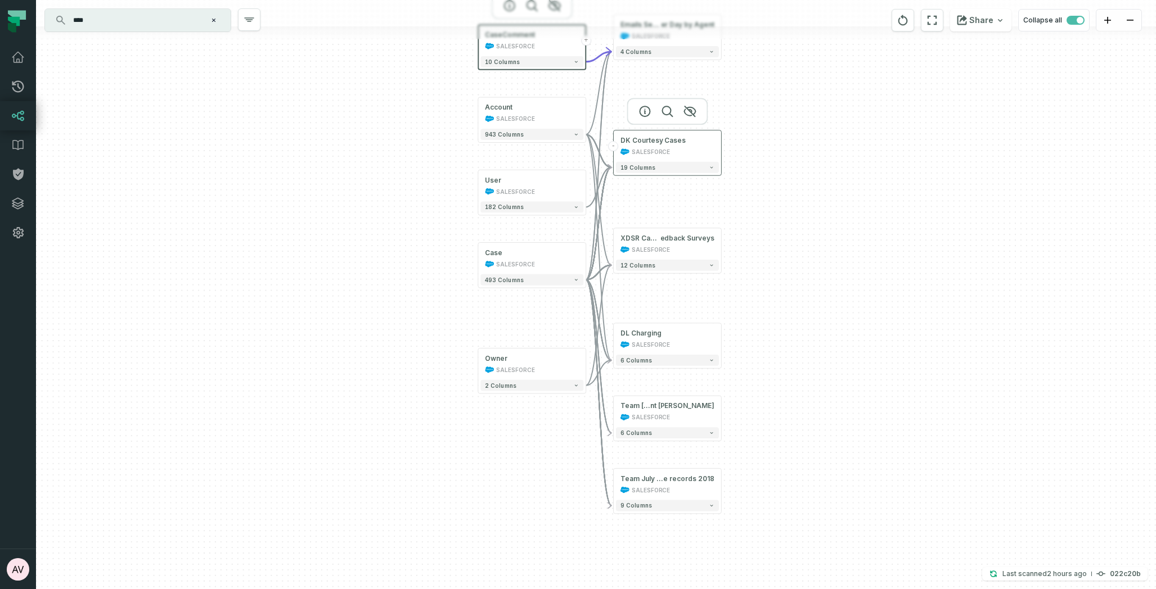
drag, startPoint x: 888, startPoint y: 400, endPoint x: 690, endPoint y: 147, distance: 321.7
click at [690, 147] on div "SALESFORCE" at bounding box center [667, 151] width 94 height 9
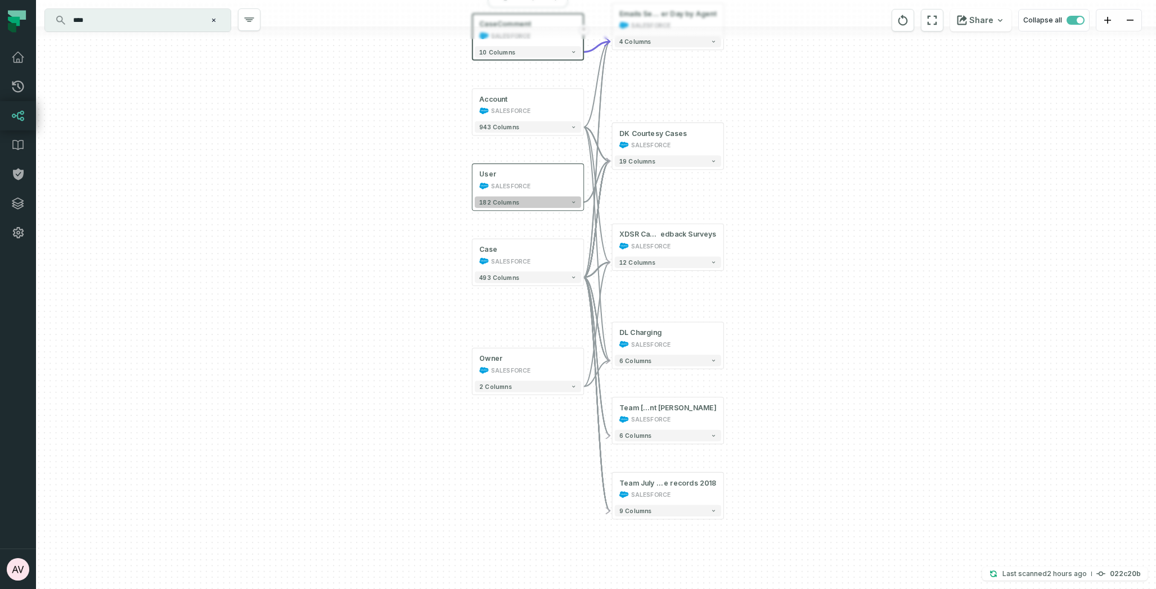
click at [566, 202] on button "182 columns" at bounding box center [528, 202] width 106 height 12
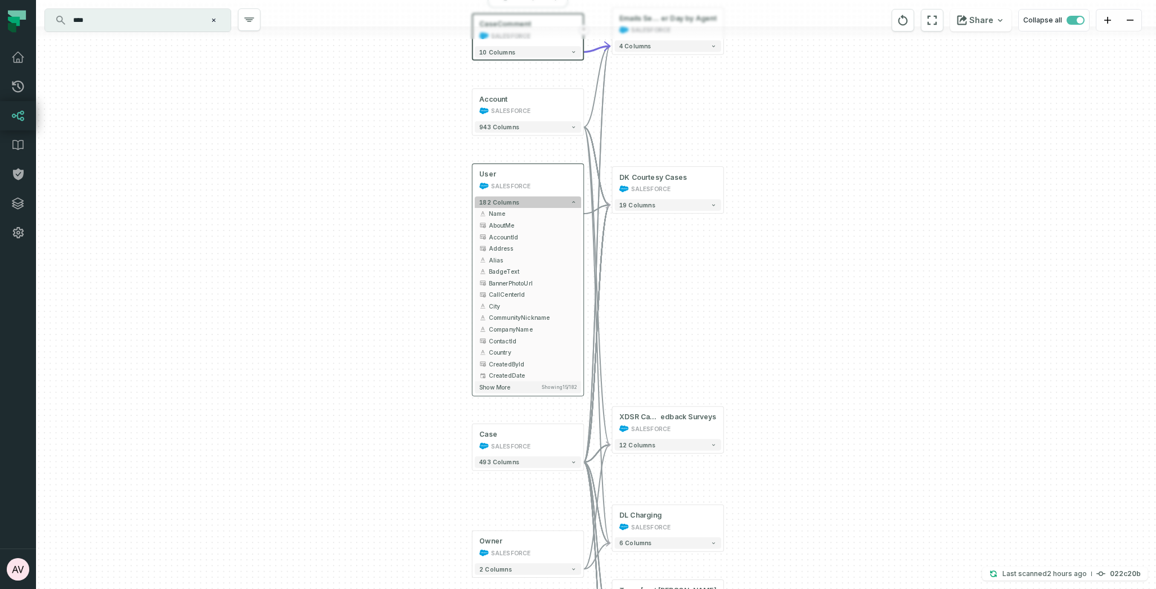
click at [566, 202] on button "182 columns" at bounding box center [528, 202] width 106 height 12
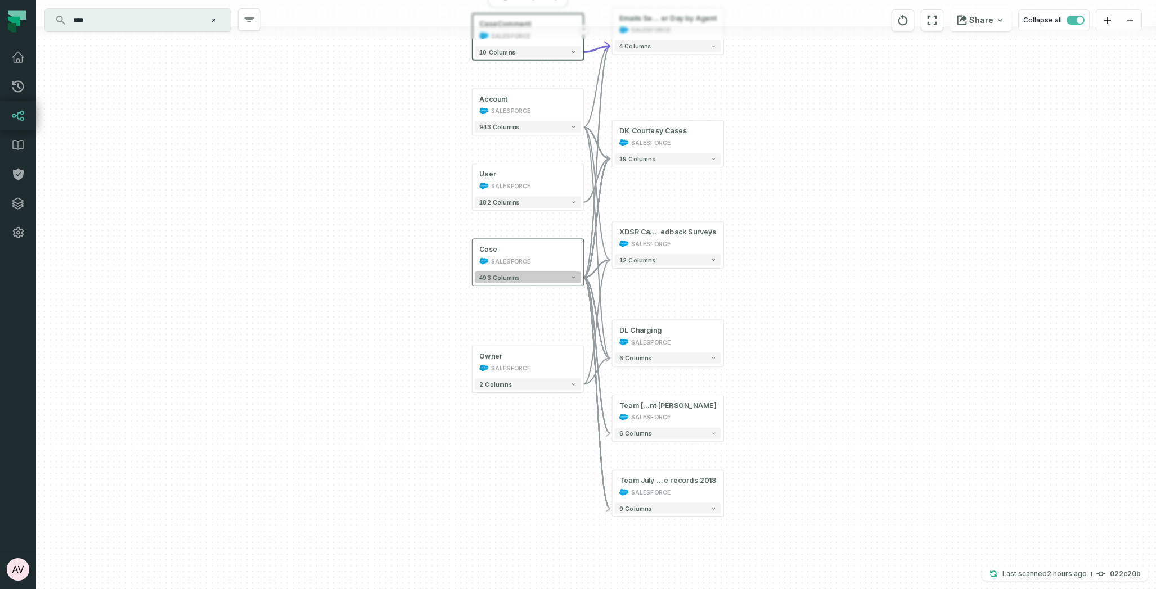
click at [541, 277] on button "493 columns" at bounding box center [528, 278] width 106 height 12
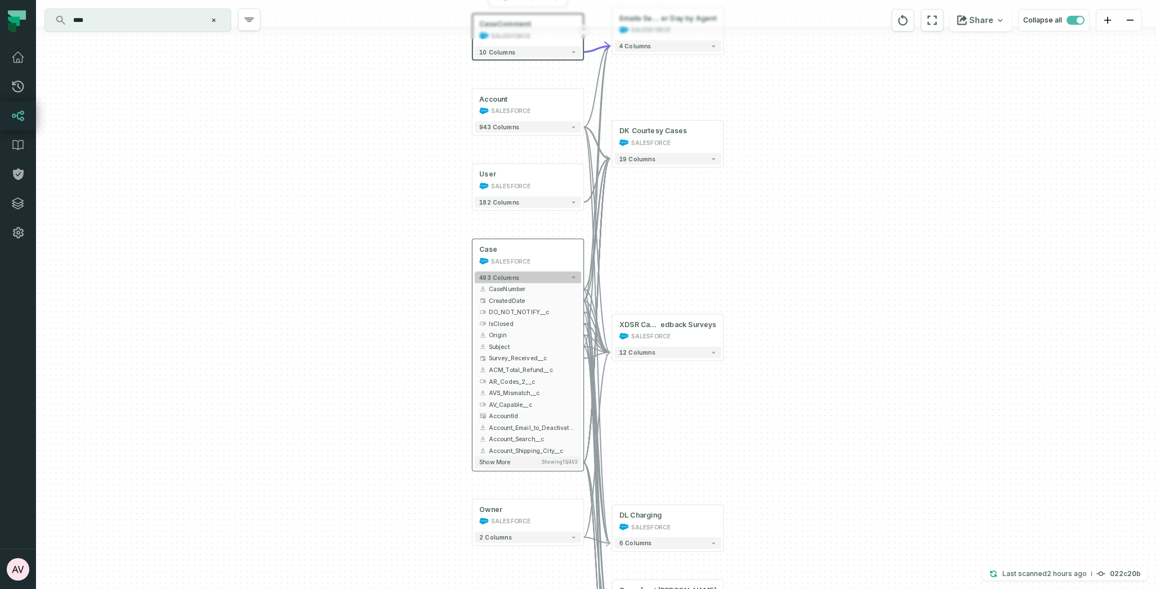
click at [541, 277] on button "493 columns" at bounding box center [528, 278] width 106 height 12
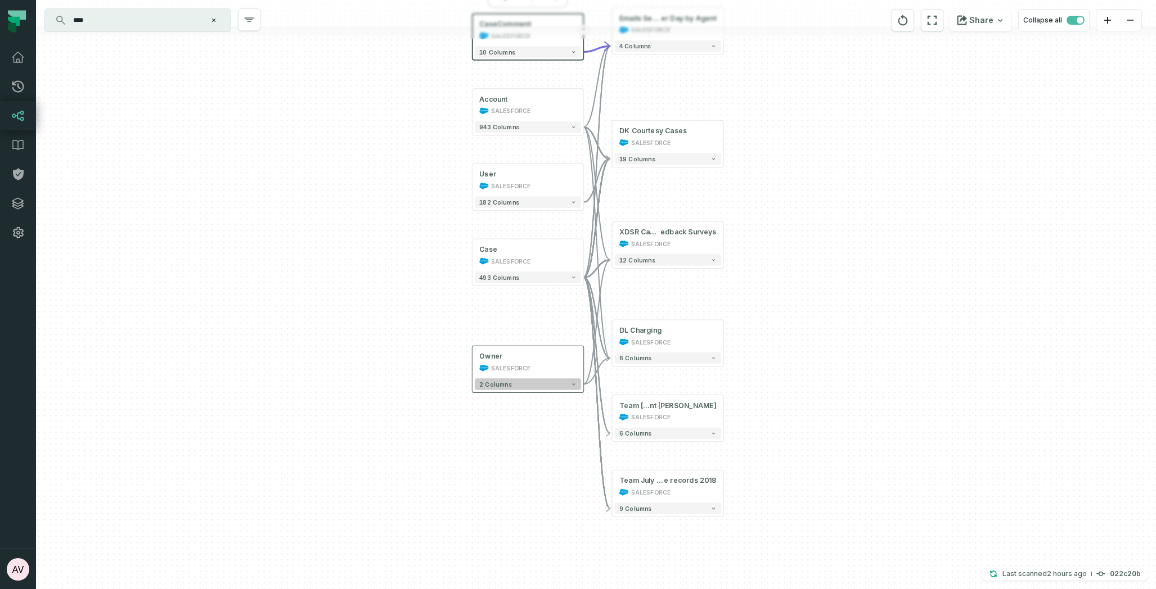
click at [544, 390] on button "2 columns" at bounding box center [528, 385] width 106 height 12
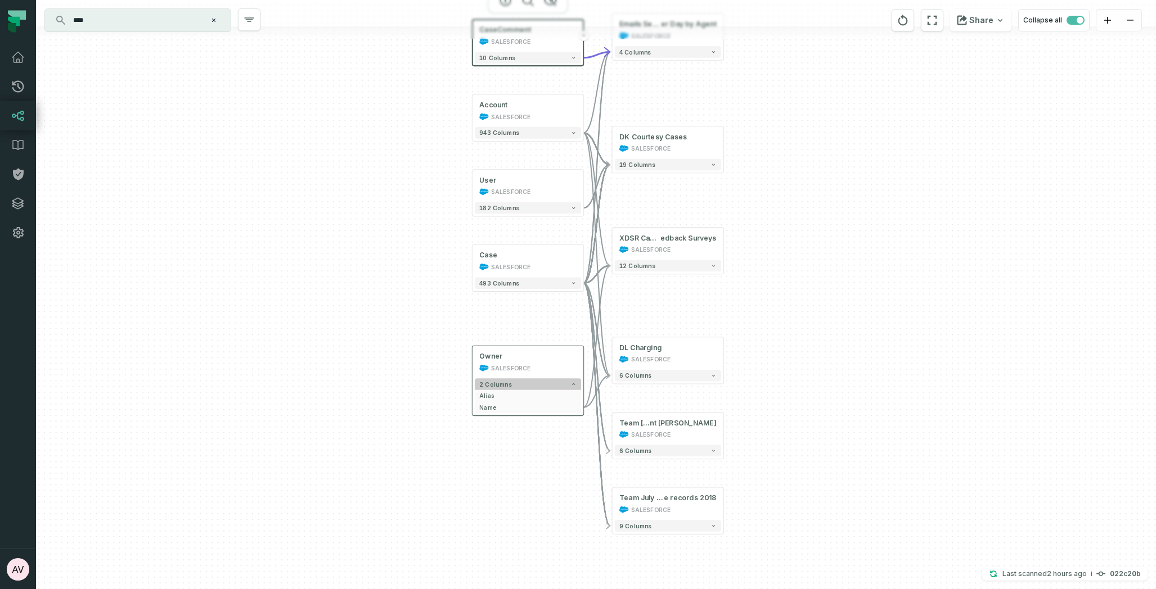
click at [545, 388] on button "2 columns" at bounding box center [528, 385] width 106 height 12
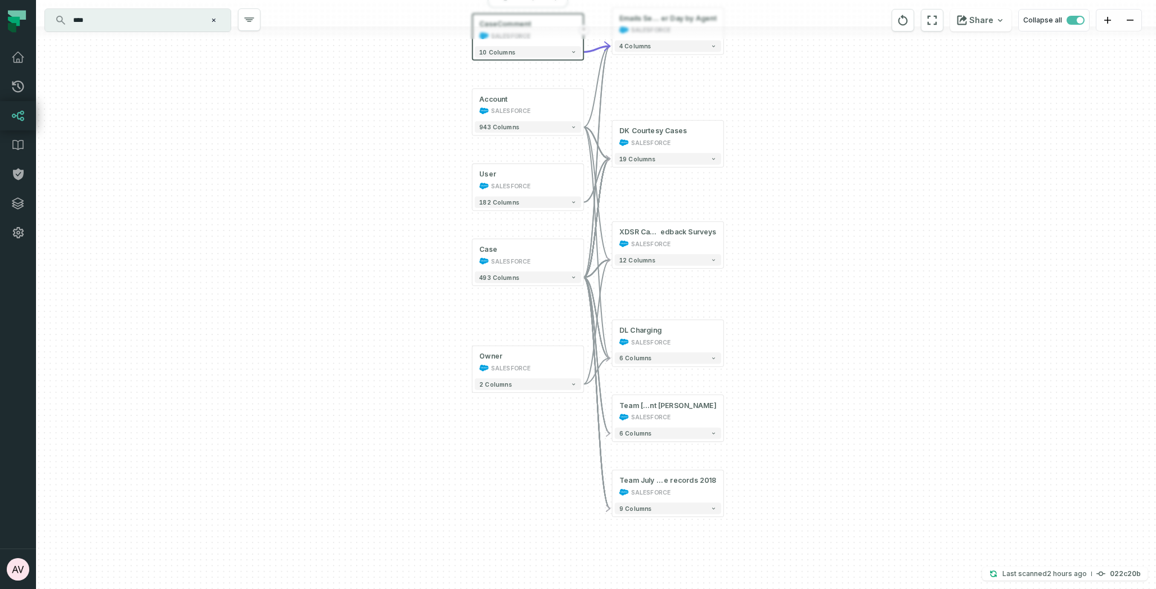
click at [675, 271] on div "CaseComment SALESFORCE + 10 columns User SALESFORCE + 182 columns Owner SALESFO…" at bounding box center [596, 294] width 1120 height 589
click at [681, 262] on button "12 columns" at bounding box center [668, 260] width 106 height 12
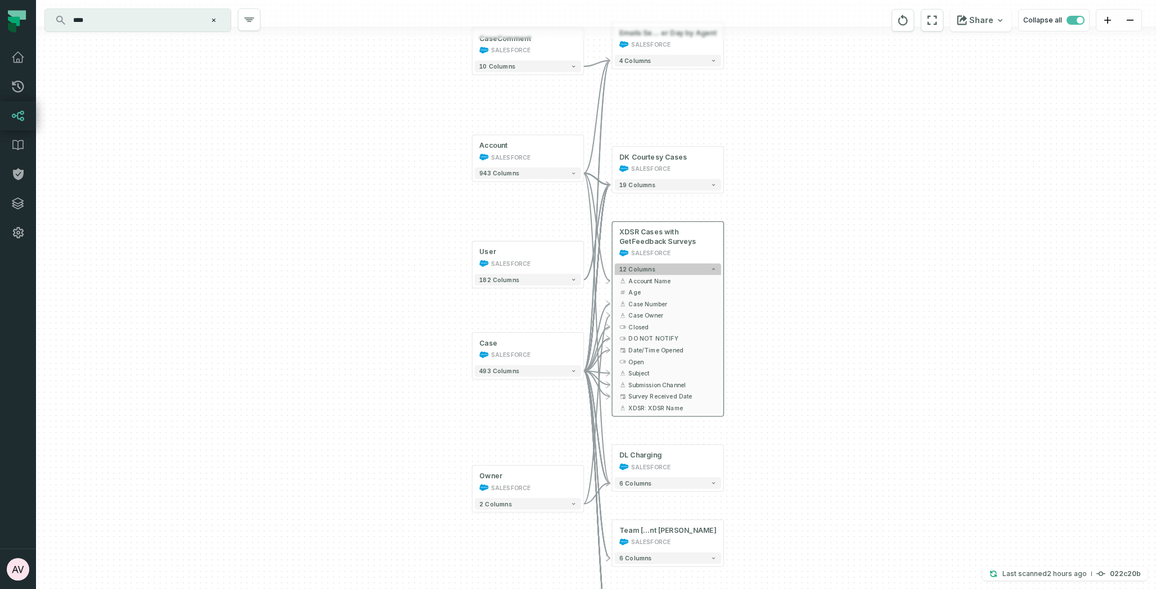
click at [676, 267] on button "12 columns" at bounding box center [668, 270] width 106 height 12
